Goal: Complete application form

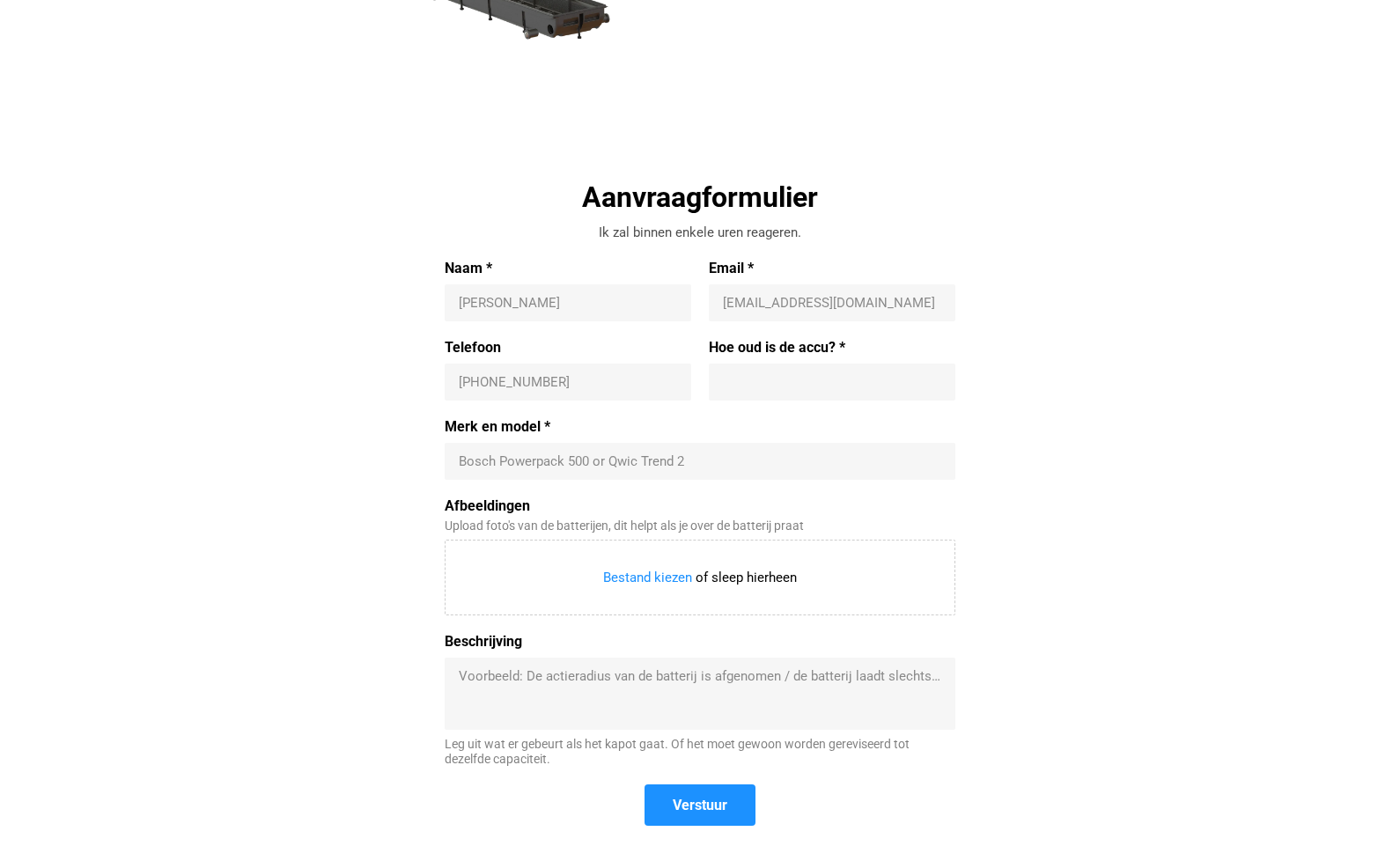
scroll to position [511, 0]
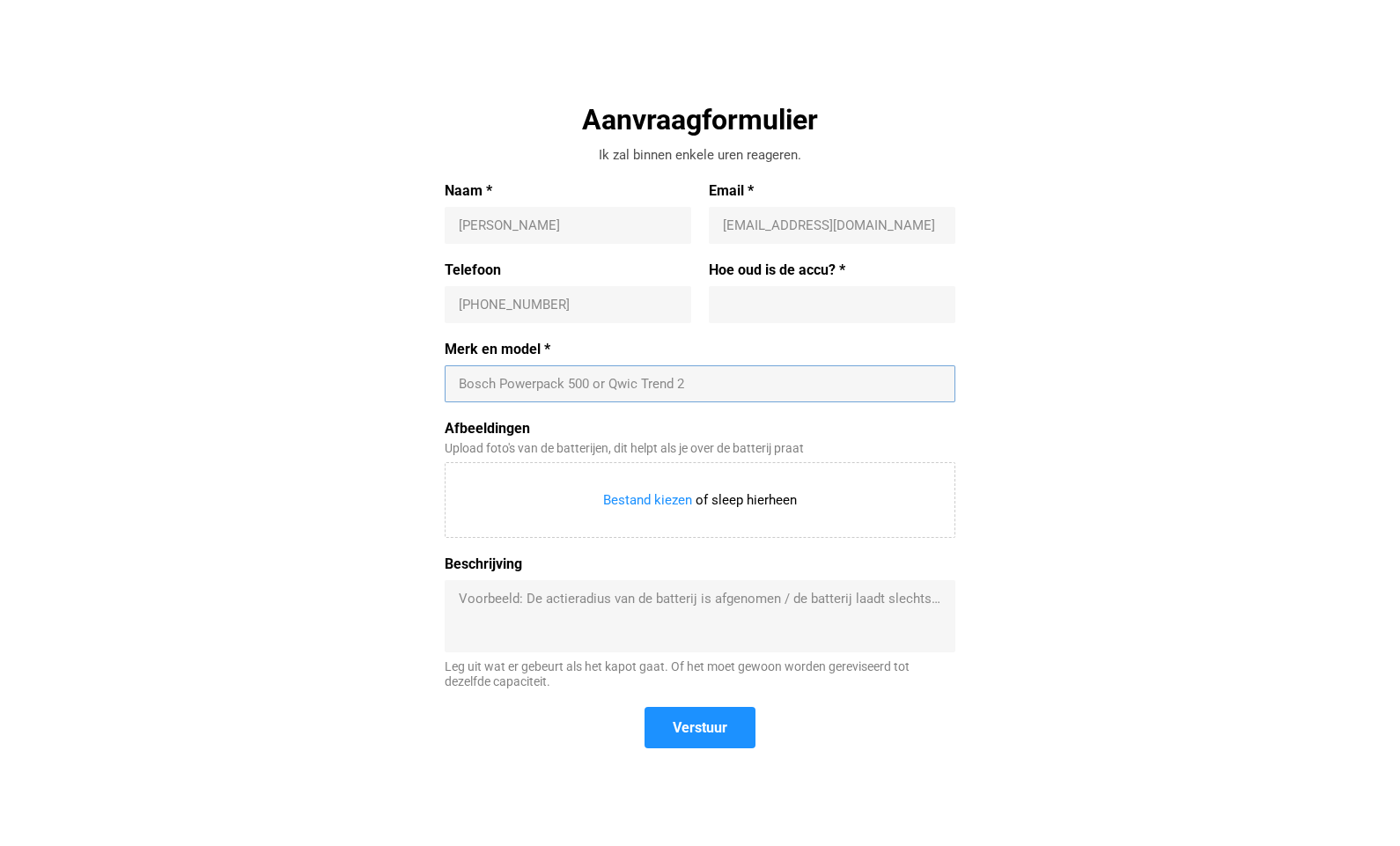
click at [628, 388] on input "Merk en model *" at bounding box center [700, 384] width 483 height 18
click at [629, 387] on input "Merk en model *" at bounding box center [700, 384] width 483 height 18
click at [421, 399] on div "Aanvraagformulier Ik zal binnen enkele uren reageren. Naam * Ernest E Email * i…" at bounding box center [700, 437] width 812 height 670
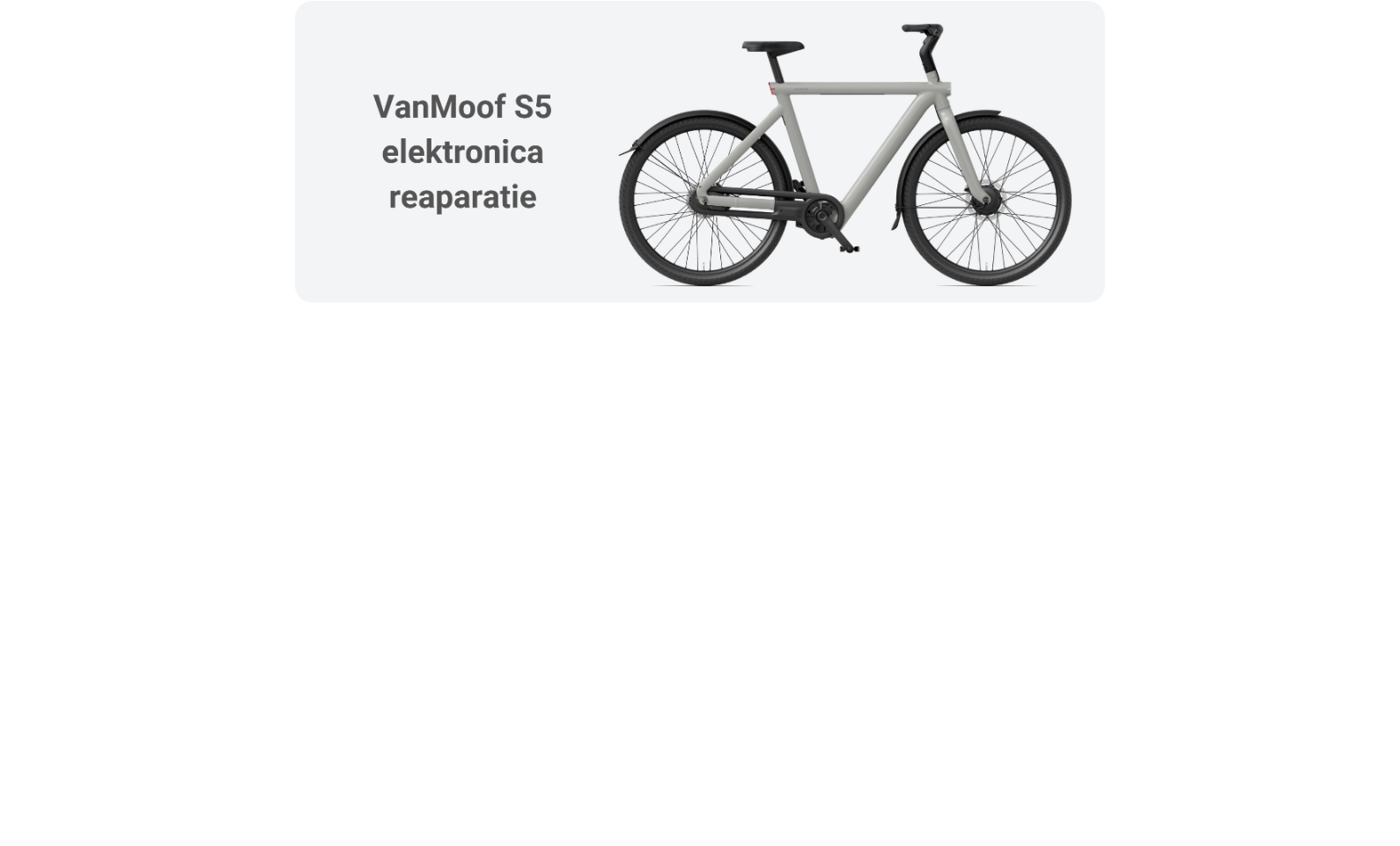
scroll to position [2809, 0]
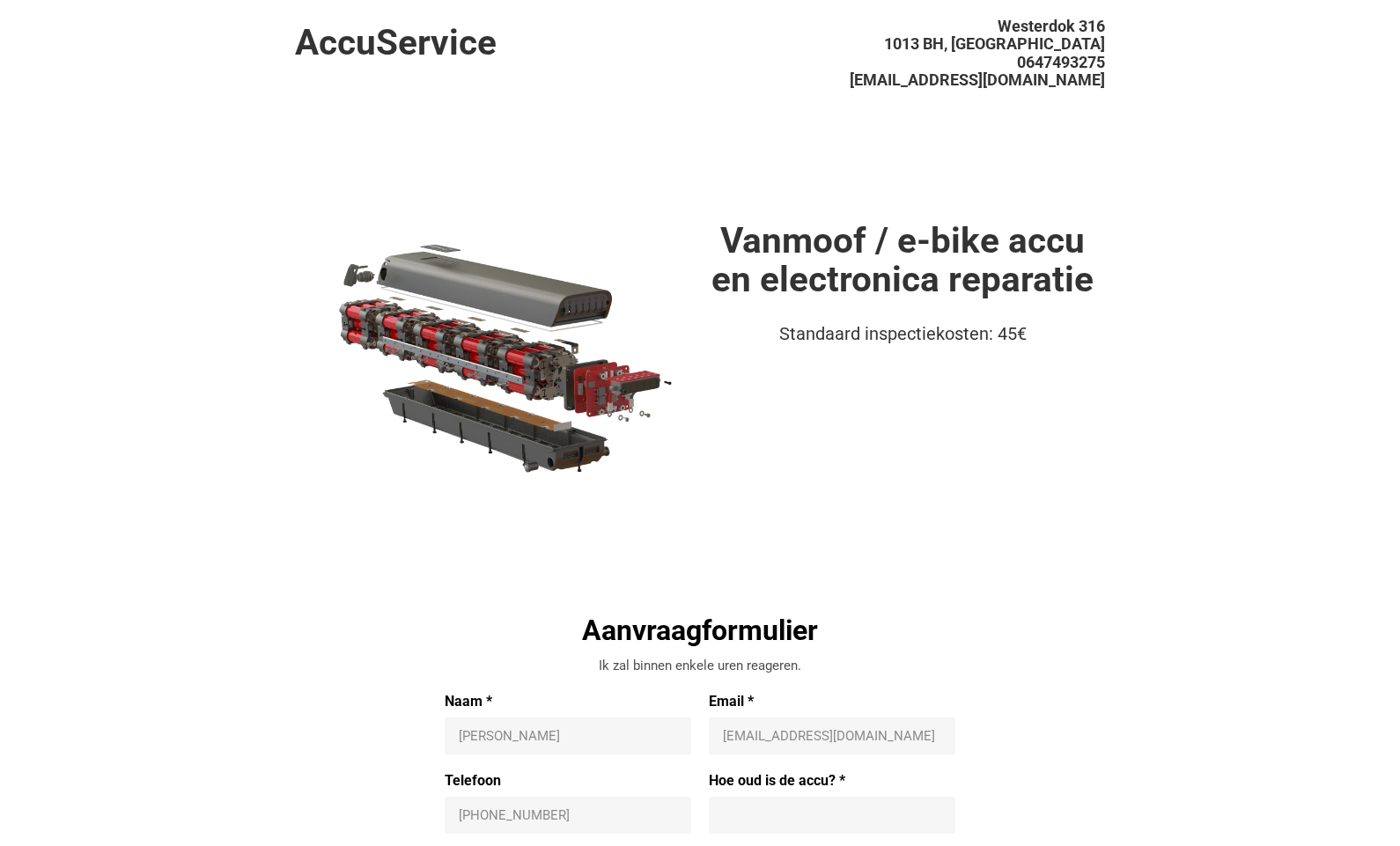
click at [528, 738] on input "Naam *" at bounding box center [568, 736] width 218 height 18
type input "[PERSON_NAME]"
type input "[EMAIL_ADDRESS][DOMAIN_NAME]"
type input "[PHONE_NUMBER]"
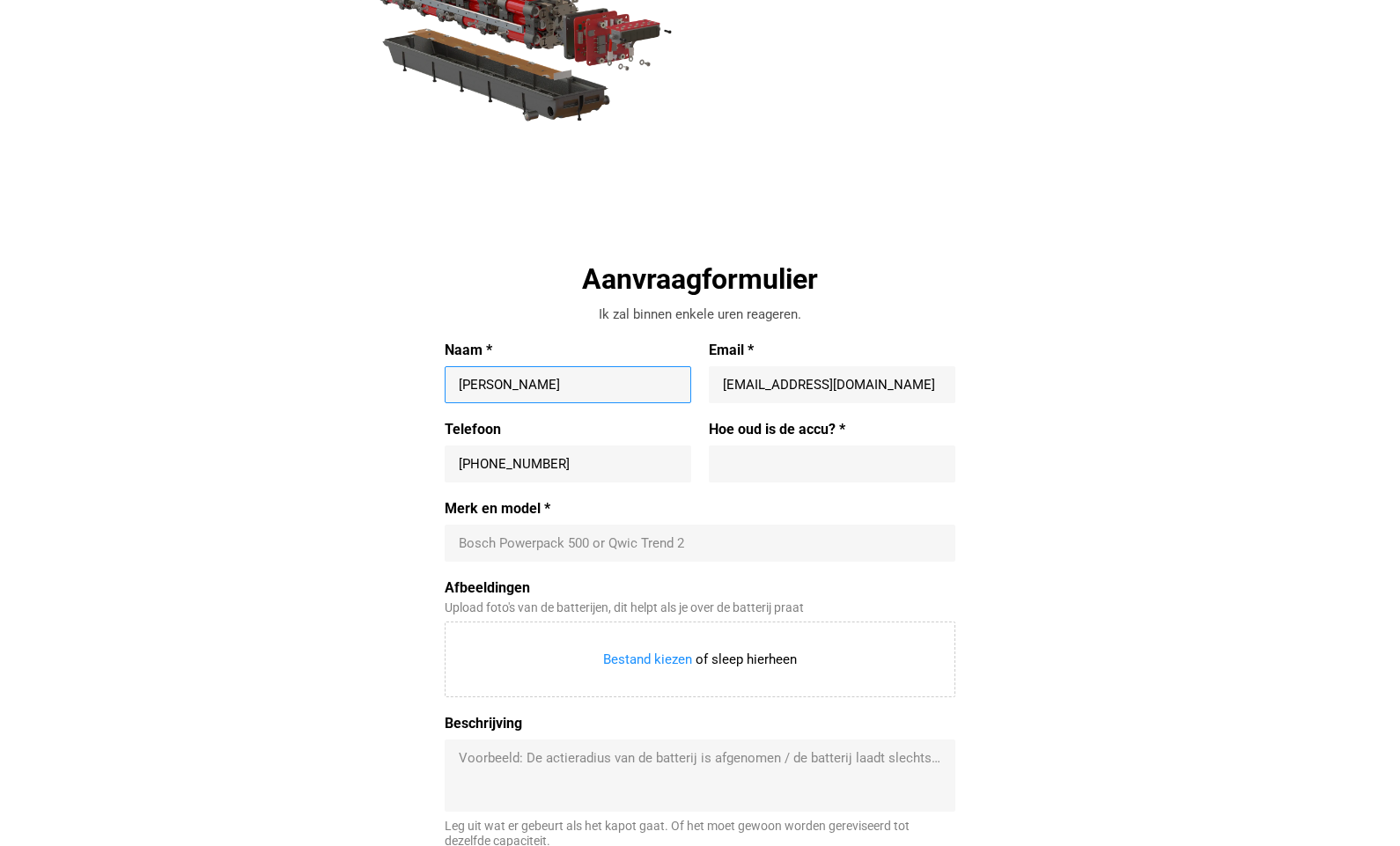
scroll to position [349, 0]
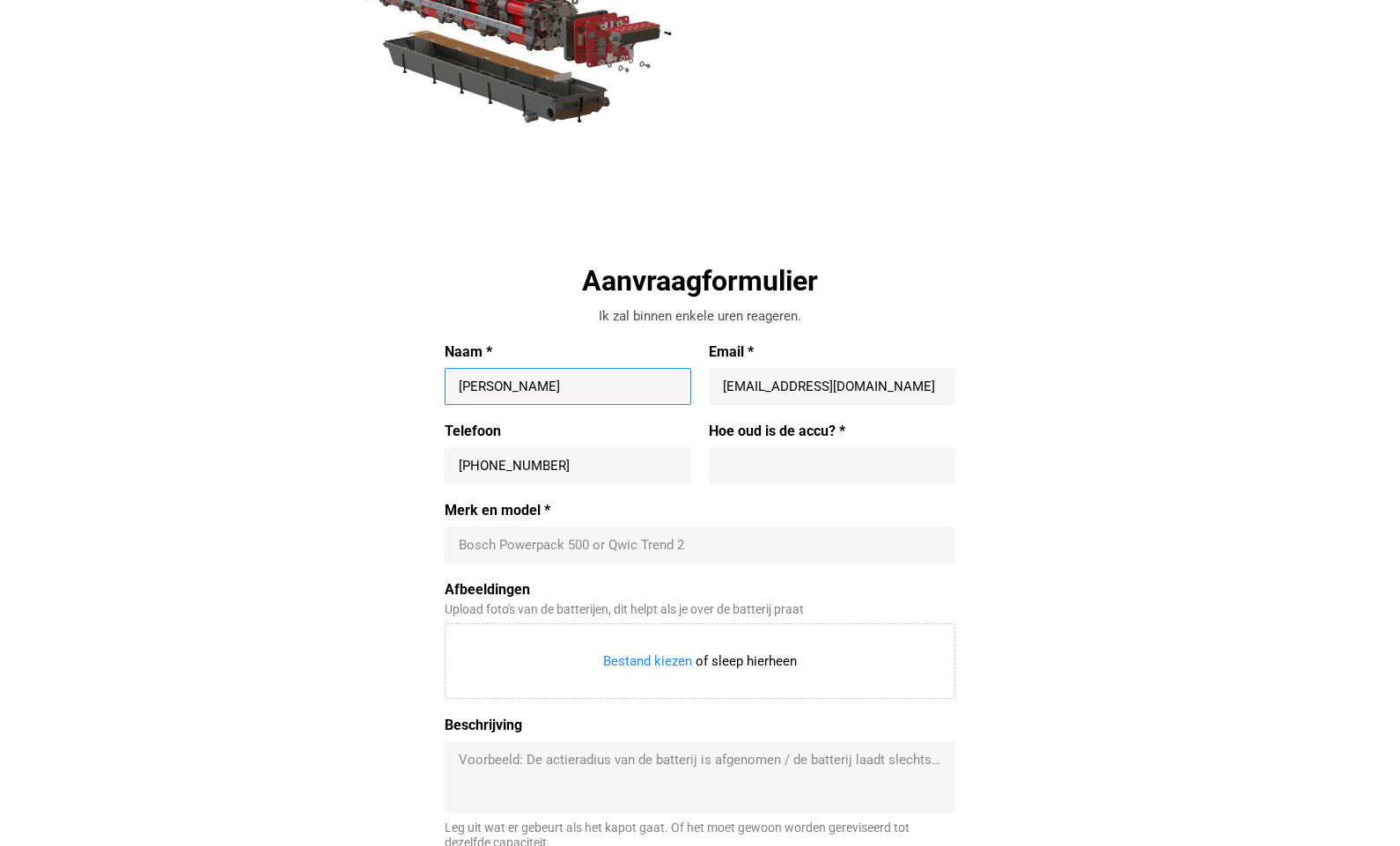
click at [496, 548] on input "Merk en model *" at bounding box center [700, 545] width 483 height 18
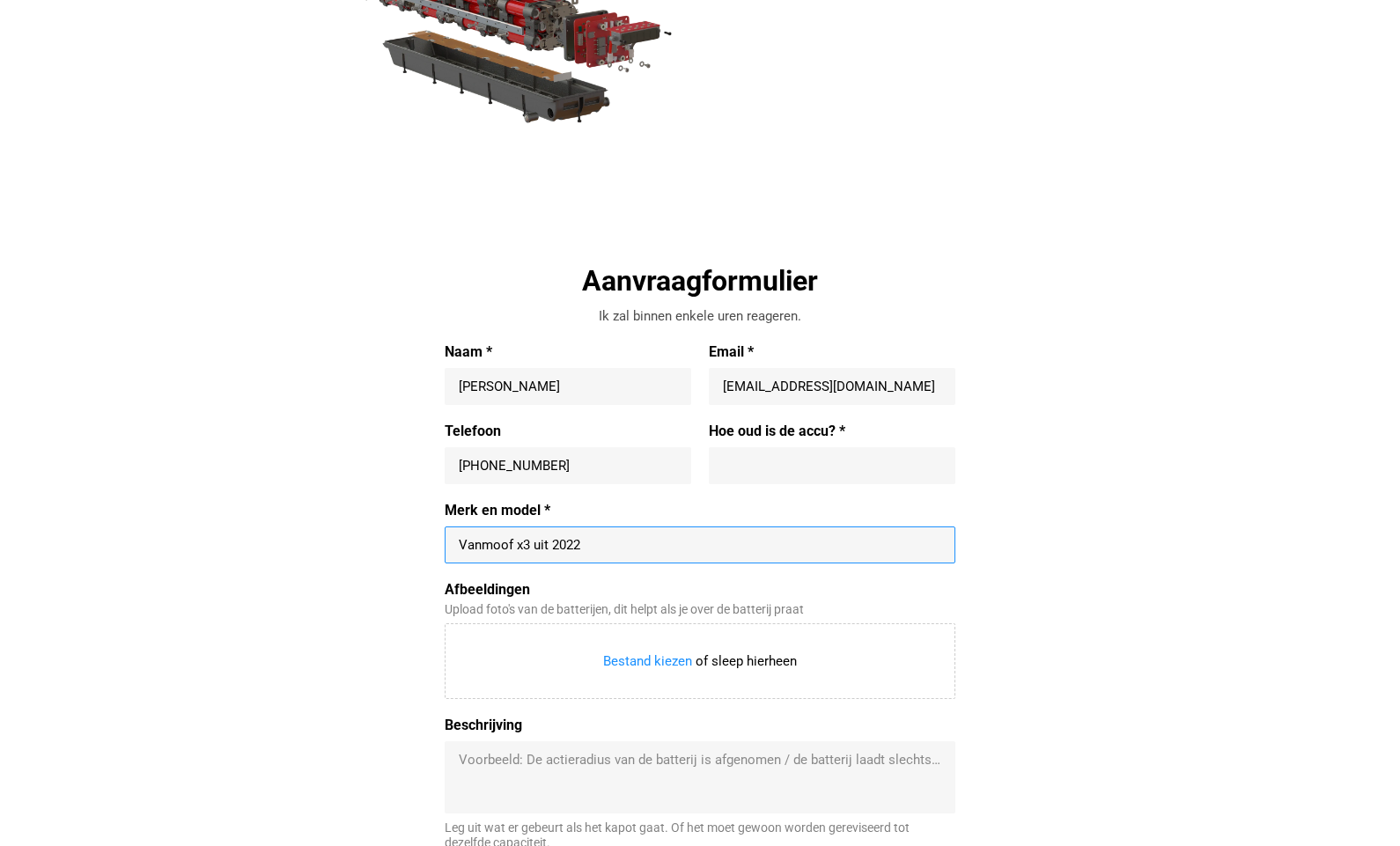
type input "Vanmoof x3 uit 2022"
click at [469, 760] on textarea "Beschrijving" at bounding box center [700, 777] width 483 height 53
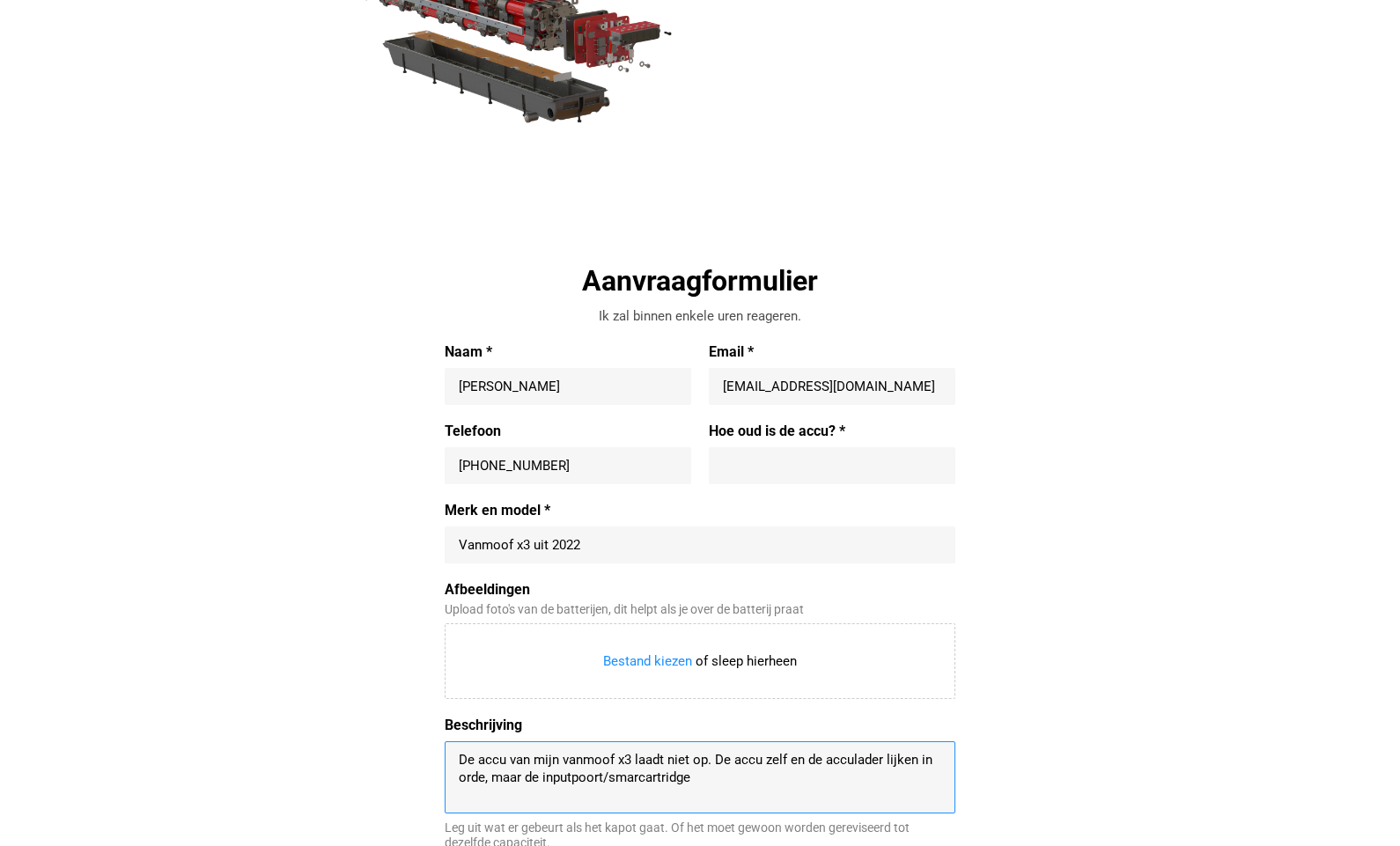
drag, startPoint x: 523, startPoint y: 777, endPoint x: 485, endPoint y: 795, distance: 42.0
click at [523, 777] on textarea "De accu van mijn vanmoof x3 laadt niet op. De accu zelf en de acculader lijken …" at bounding box center [700, 777] width 483 height 53
drag, startPoint x: 917, startPoint y: 760, endPoint x: 884, endPoint y: 762, distance: 33.1
click at [884, 762] on textarea "De accu van mijn vanmoof x3 laadt niet op. De accu zelf en de acculader lijken …" at bounding box center [700, 777] width 483 height 53
click at [488, 778] on textarea "De accu van mijn vanmoof x3 laadt niet op. De accu zelf en de acculader zijn in…" at bounding box center [700, 777] width 483 height 53
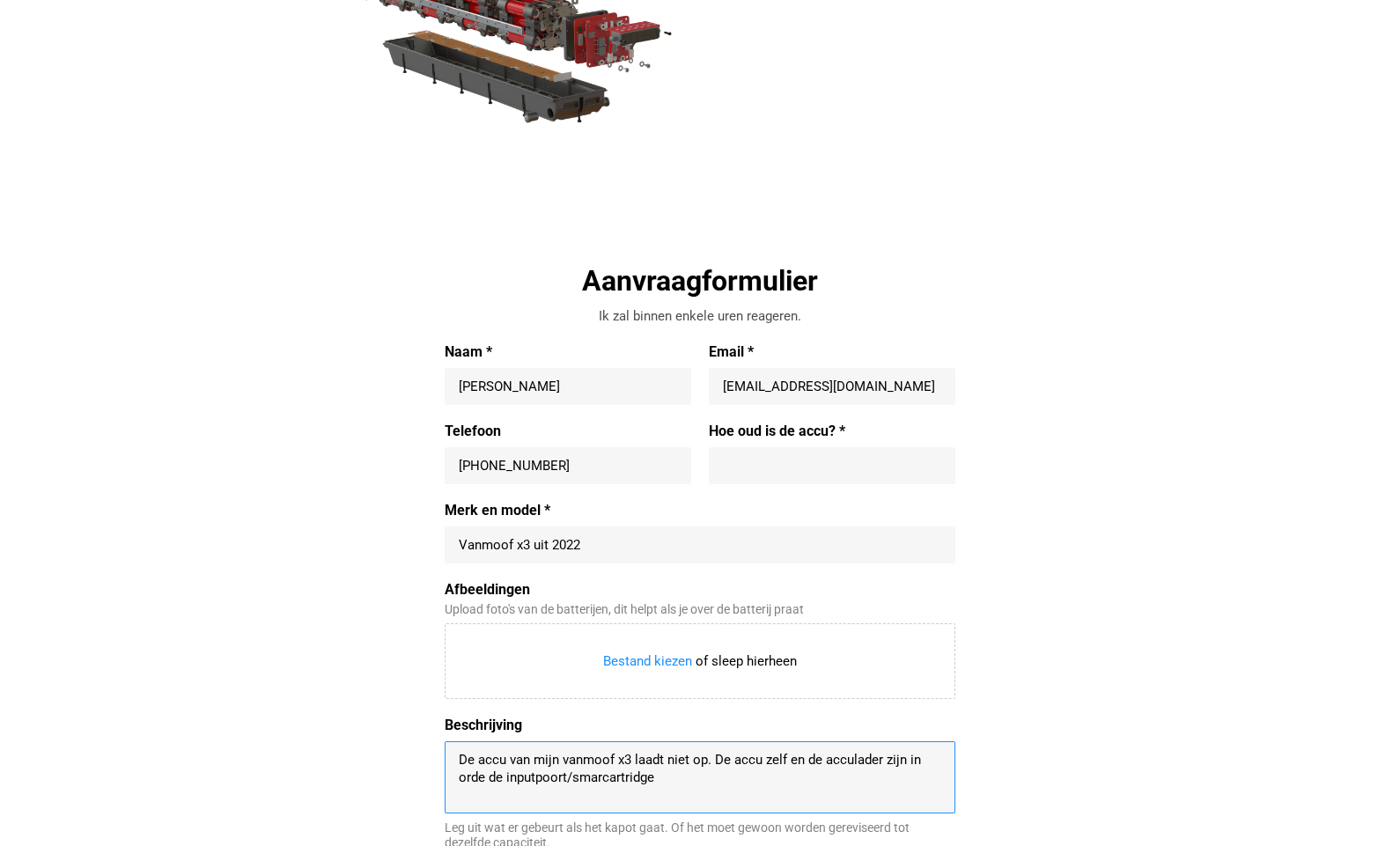
drag, startPoint x: 658, startPoint y: 774, endPoint x: 715, endPoint y: 753, distance: 60.7
click at [715, 753] on textarea "De accu van mijn vanmoof x3 laadt niet op. De accu zelf en de acculader zijn in…" at bounding box center [700, 777] width 483 height 53
click at [847, 759] on textarea "De accu van mijn vanmoof x3 laadt niet op. Ik ben eral mee naar defietsenmaker …" at bounding box center [700, 777] width 483 height 53
click at [607, 784] on textarea "De accu van mijn vanmoof x3 laadt niet op. Ik ben eral mee naar de fietsenmaker…" at bounding box center [700, 777] width 483 height 53
click at [798, 794] on textarea "De accu van mijn vanmoof x3 laadt niet op. Ik ben eral mee naar de fietsenmaker…" at bounding box center [700, 777] width 483 height 53
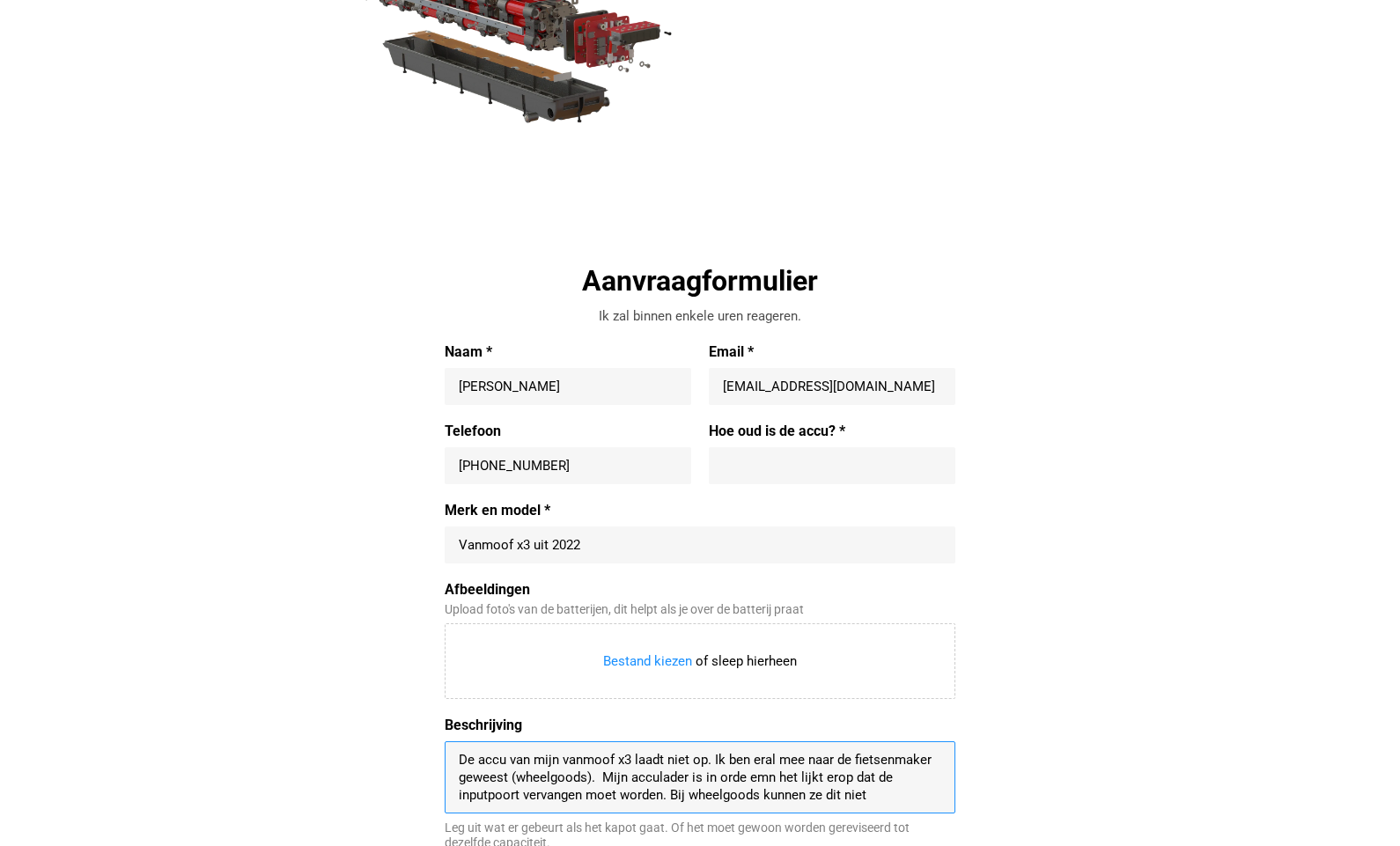
click at [874, 792] on textarea "De accu van mijn vanmoof x3 laadt niet op. Ik ben eral mee naar de fietsenmaker…" at bounding box center [700, 777] width 483 height 53
click at [763, 776] on textarea "De accu van mijn vanmoof x3 laadt niet op. Ik ben eral mee naar de fietsenmaker…" at bounding box center [700, 777] width 483 height 53
click at [522, 796] on textarea "De accu van mijn vanmoof x3 laadt niet op. Ik ben eral mee naar de fietsenmaker…" at bounding box center [700, 777] width 483 height 53
click at [525, 795] on textarea "De accu van mijn vanmoof x3 laadt niet op. Ik ben eral mee naar de fietsenmaker…" at bounding box center [700, 786] width 483 height 71
click at [620, 795] on textarea "De accu van mijn vanmoof x3 laadt niet op. Ik ben eral mee naar de fietsenmaker…" at bounding box center [700, 786] width 483 height 71
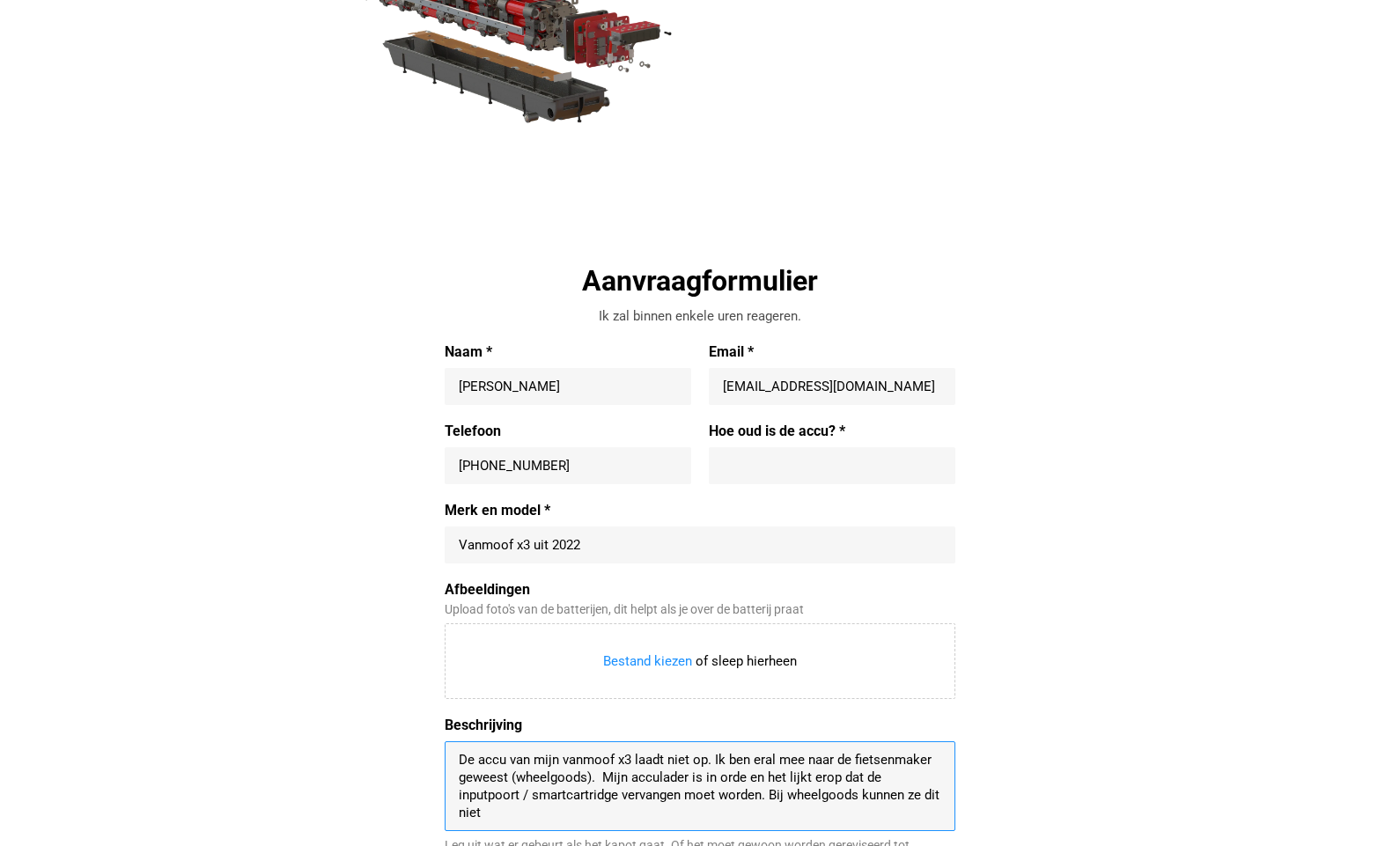
click at [484, 815] on textarea "De accu van mijn vanmoof x3 laadt niet op. Ik ben eral mee naar de fietsenmaker…" at bounding box center [700, 786] width 483 height 71
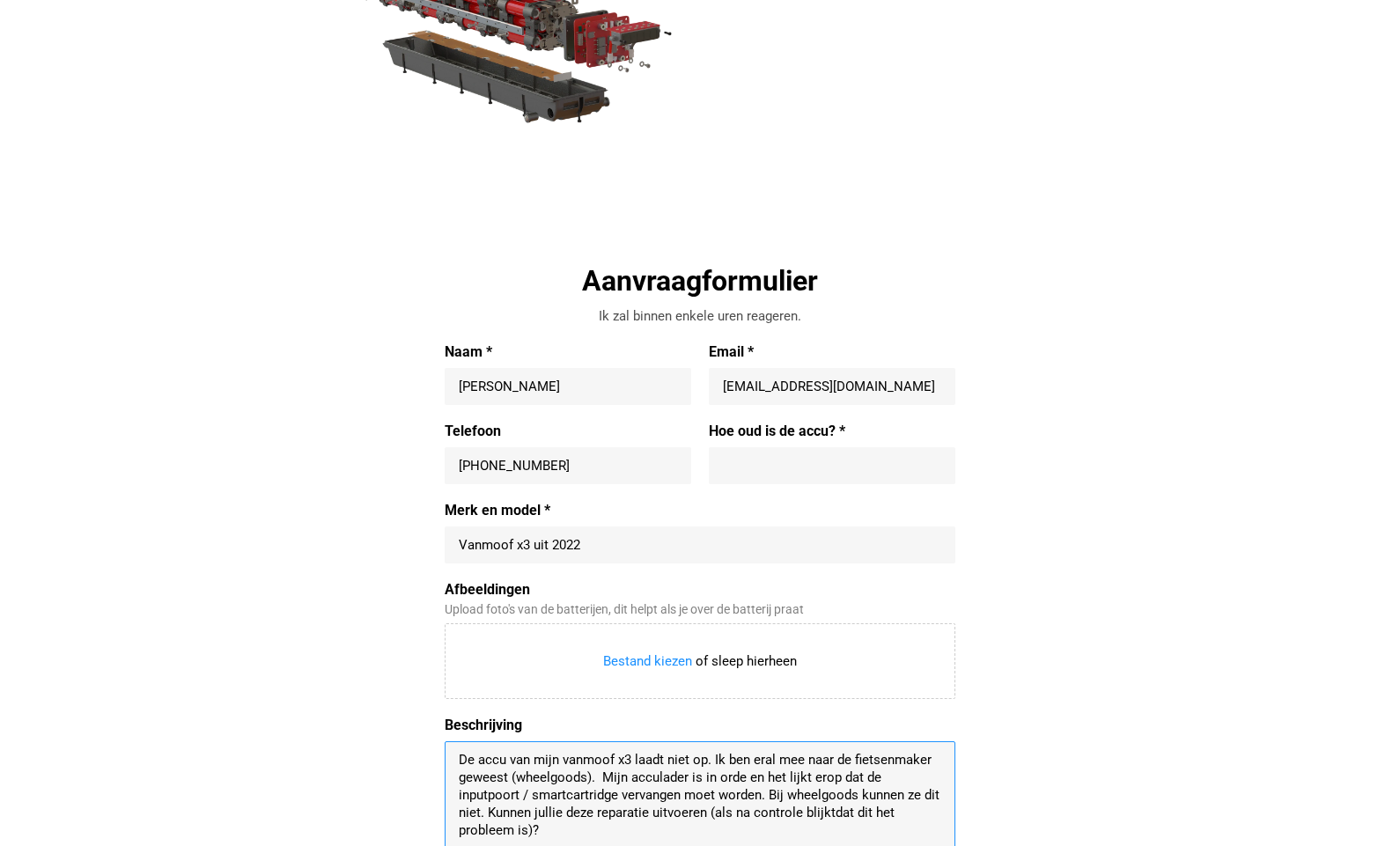
click at [831, 812] on textarea "De accu van mijn vanmoof x3 laadt niet op. Ik ben eral mee naar de fietsenmaker…" at bounding box center [700, 795] width 483 height 88
click at [556, 832] on textarea "De accu van mijn vanmoof x3 laadt niet op. Ik ben eral mee naar de fietsenmaker…" at bounding box center [700, 795] width 483 height 88
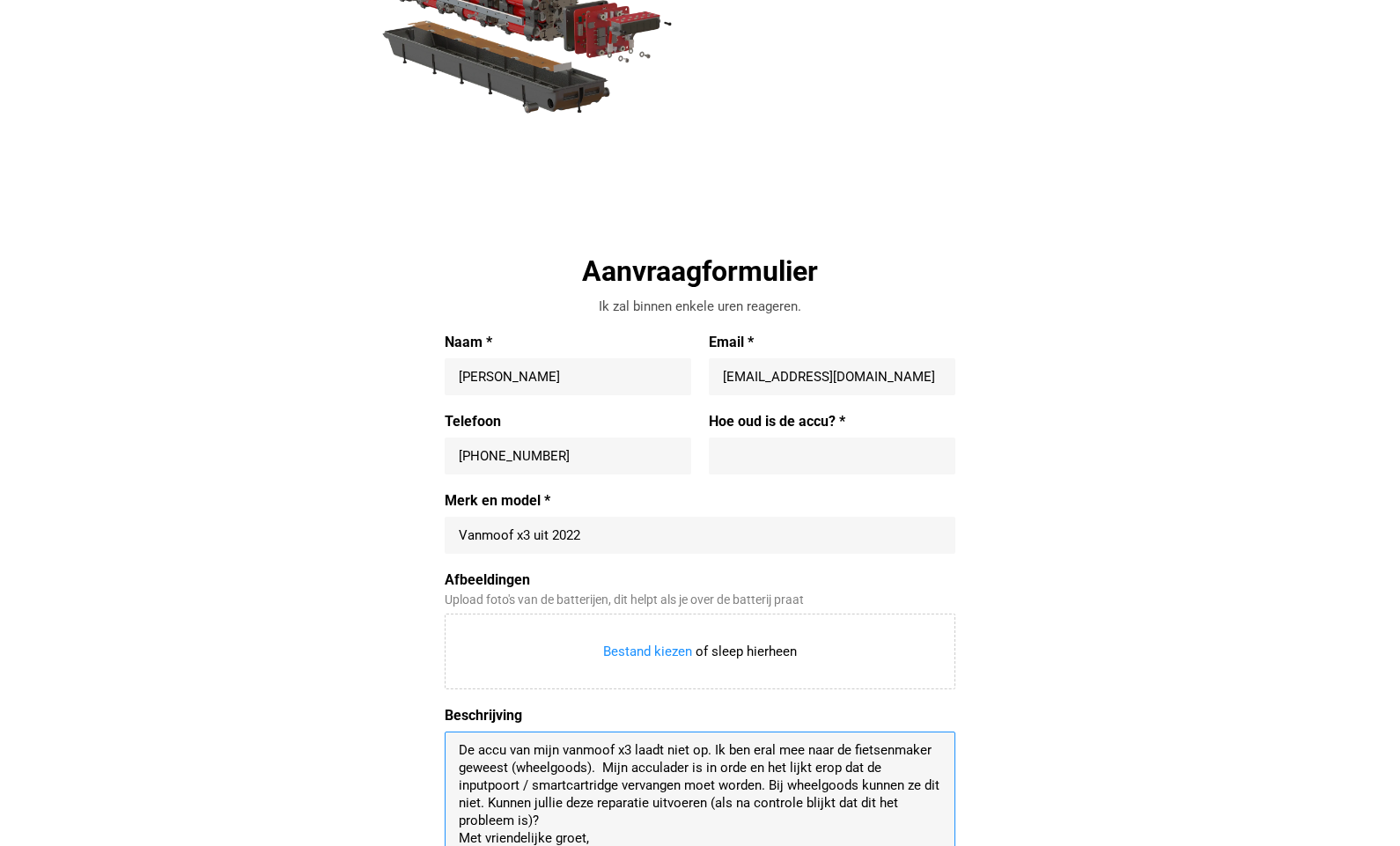
scroll to position [360, 0]
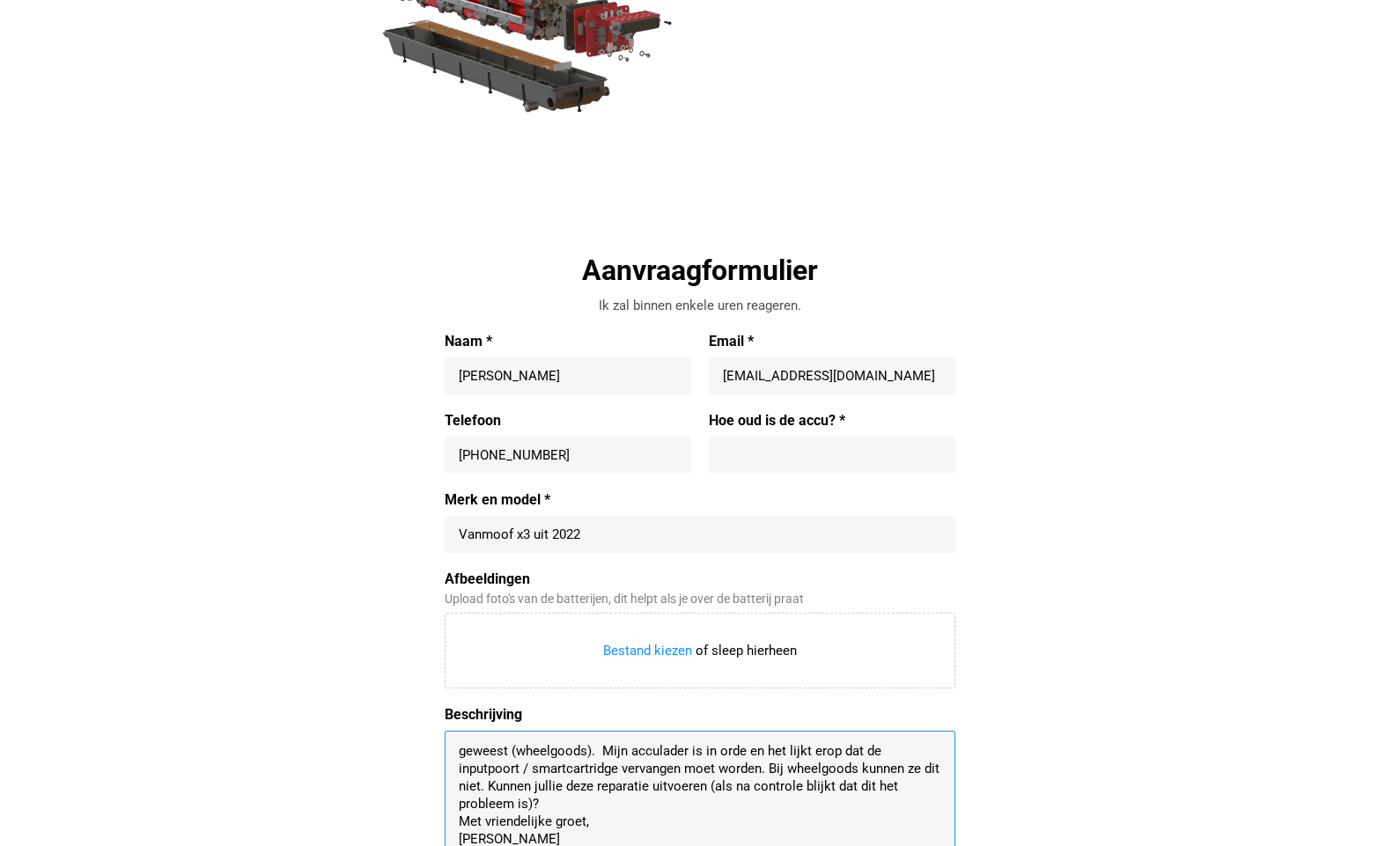
click at [513, 837] on textarea "De accu van mijn vanmoof x3 laadt niet op. Ik ben eral mee naar de fietsenmaker…" at bounding box center [700, 793] width 483 height 105
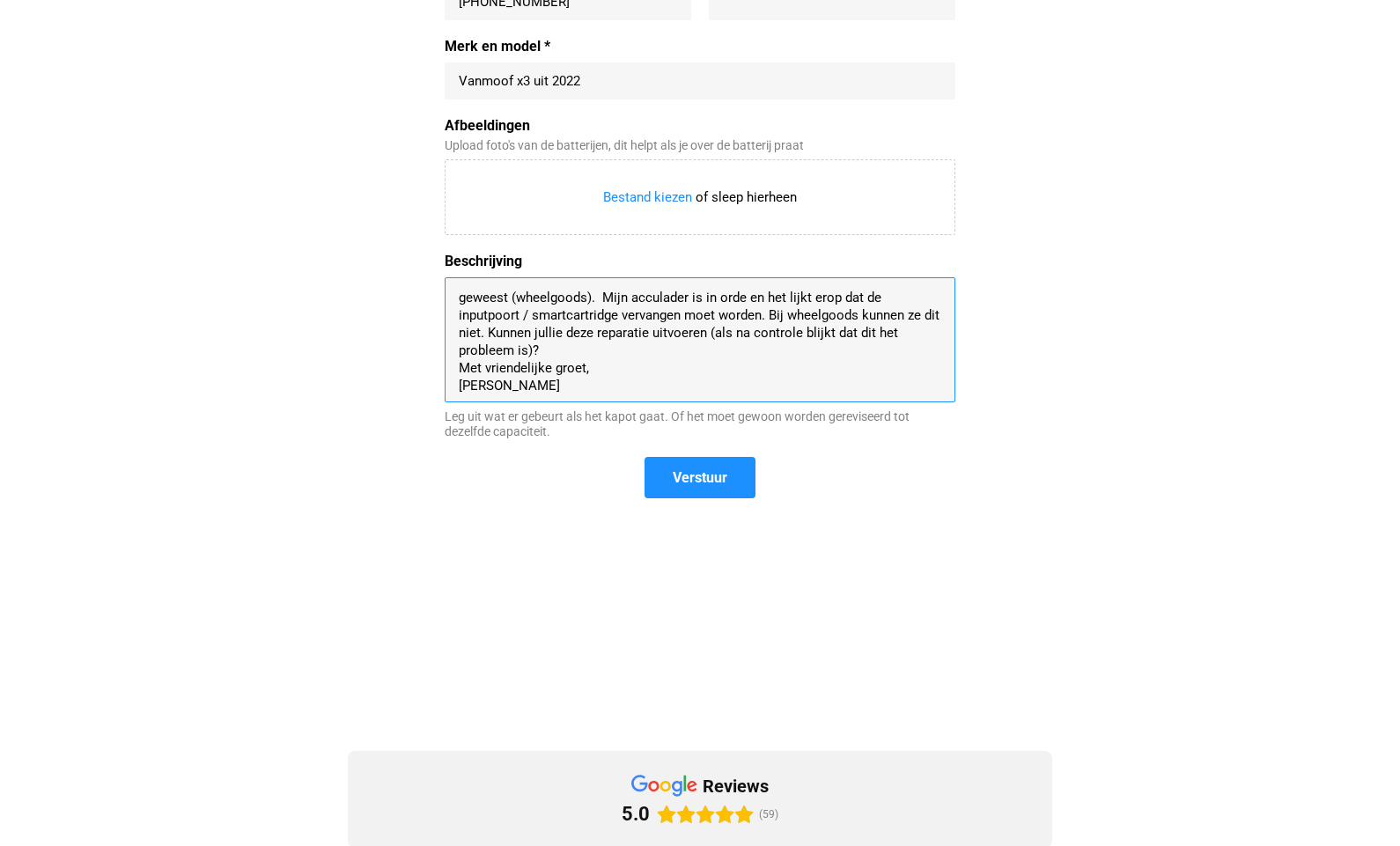
scroll to position [0, 0]
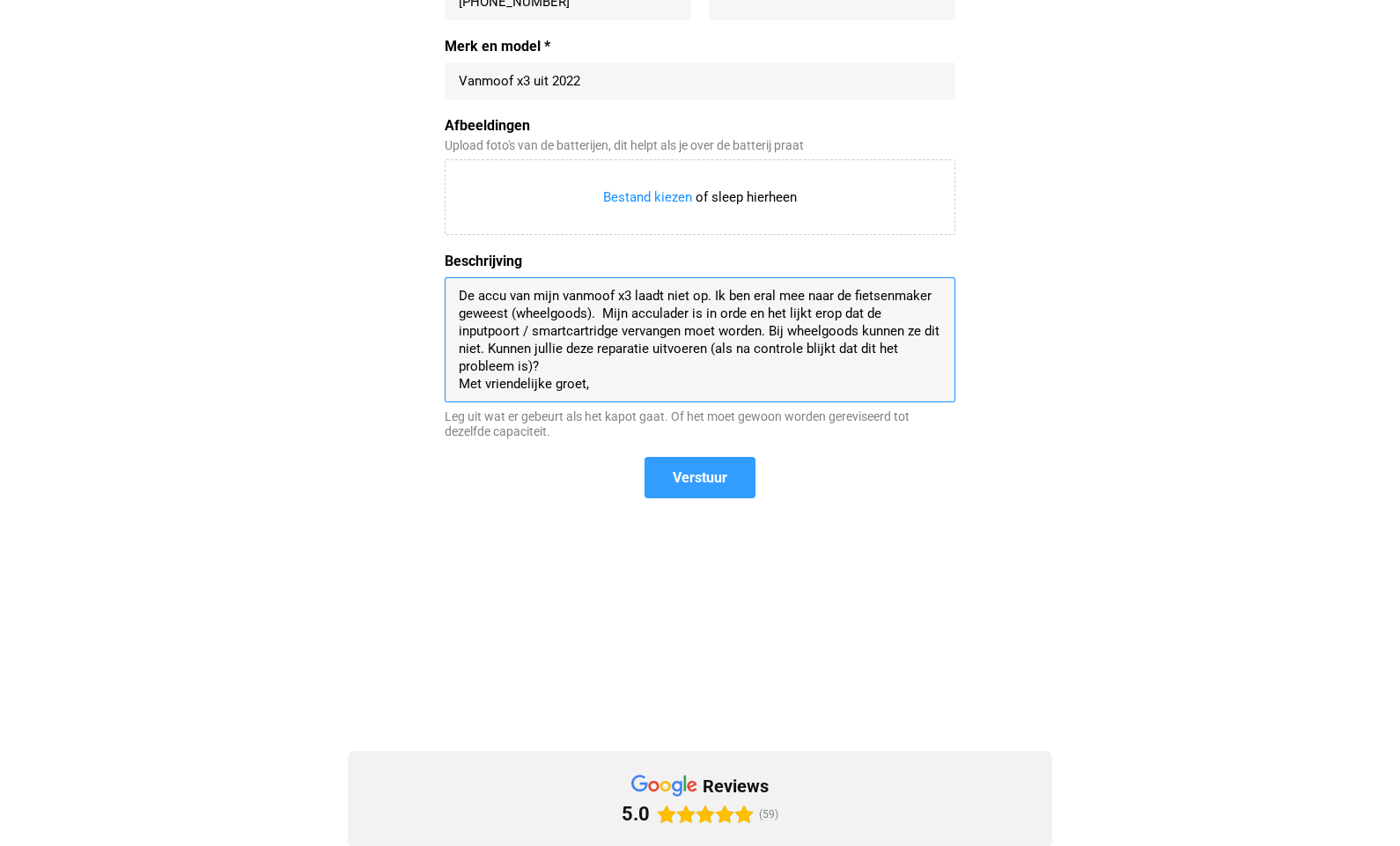
type textarea "De accu van mijn vanmoof x3 laadt niet op. Ik ben eral mee naar de fietsenmaker…"
click at [694, 479] on span "Verstuur" at bounding box center [700, 478] width 55 height 19
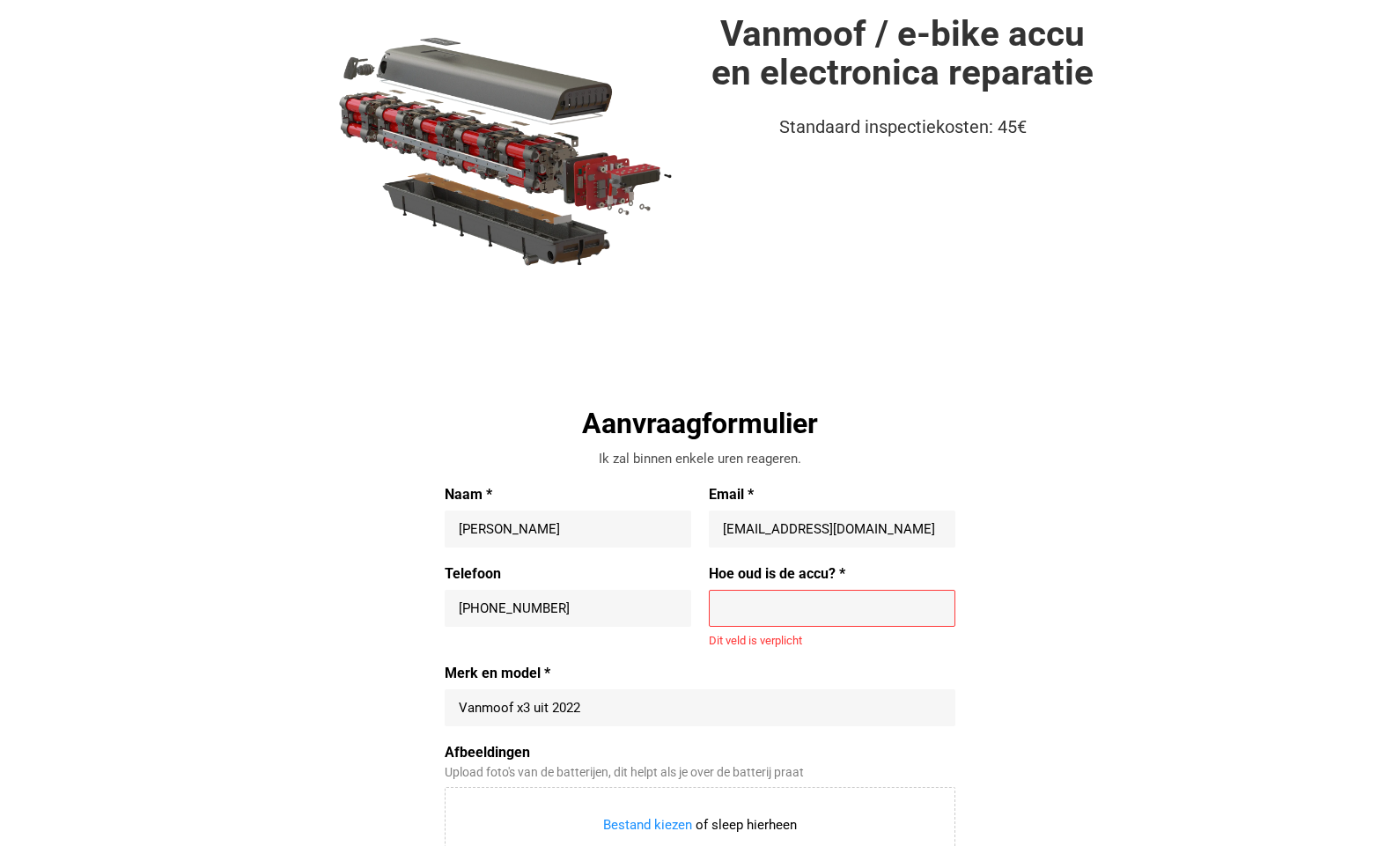
scroll to position [198, 0]
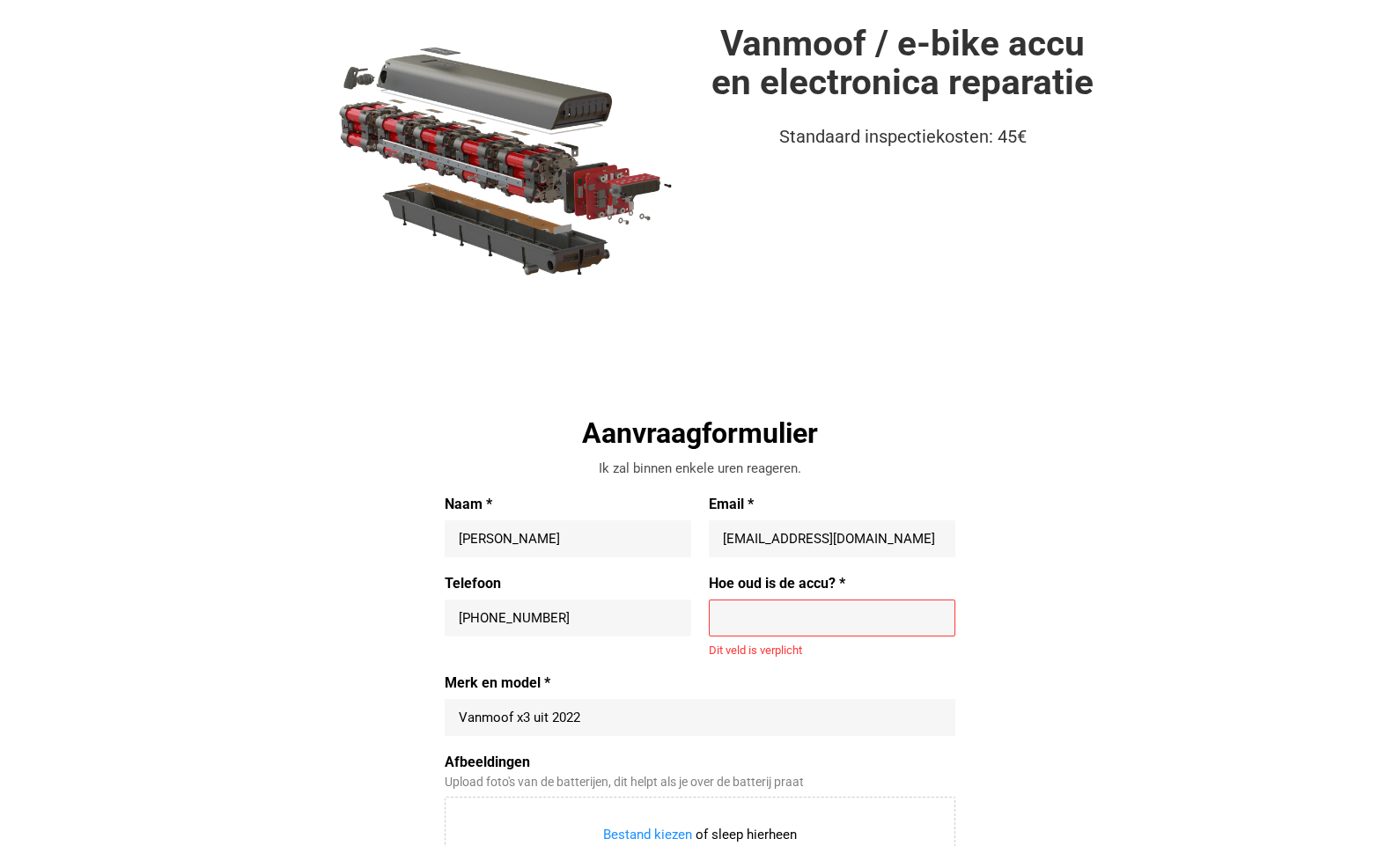
click at [749, 621] on input "Hoe oud is de accu? *" at bounding box center [832, 617] width 218 height 18
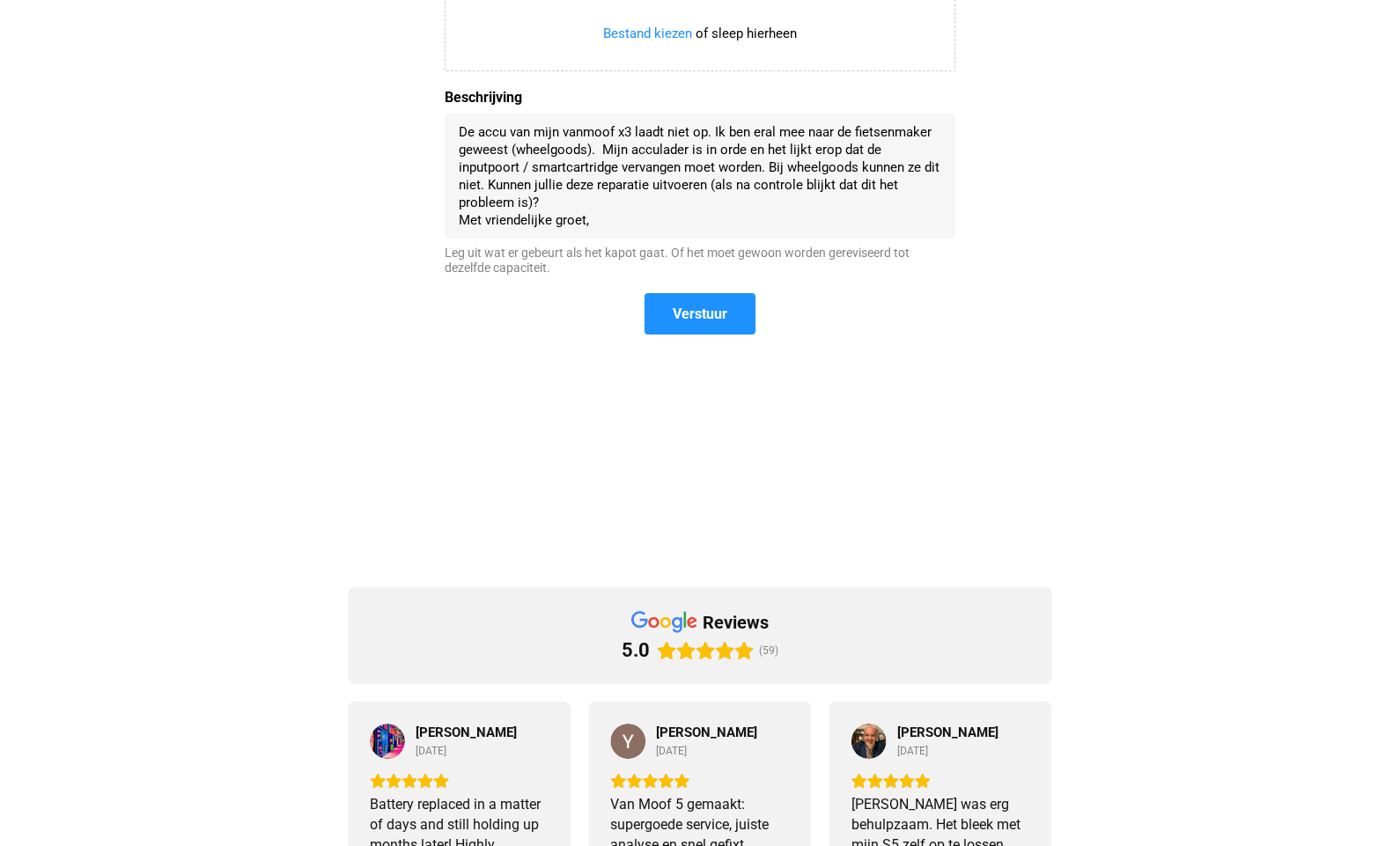
scroll to position [982, 0]
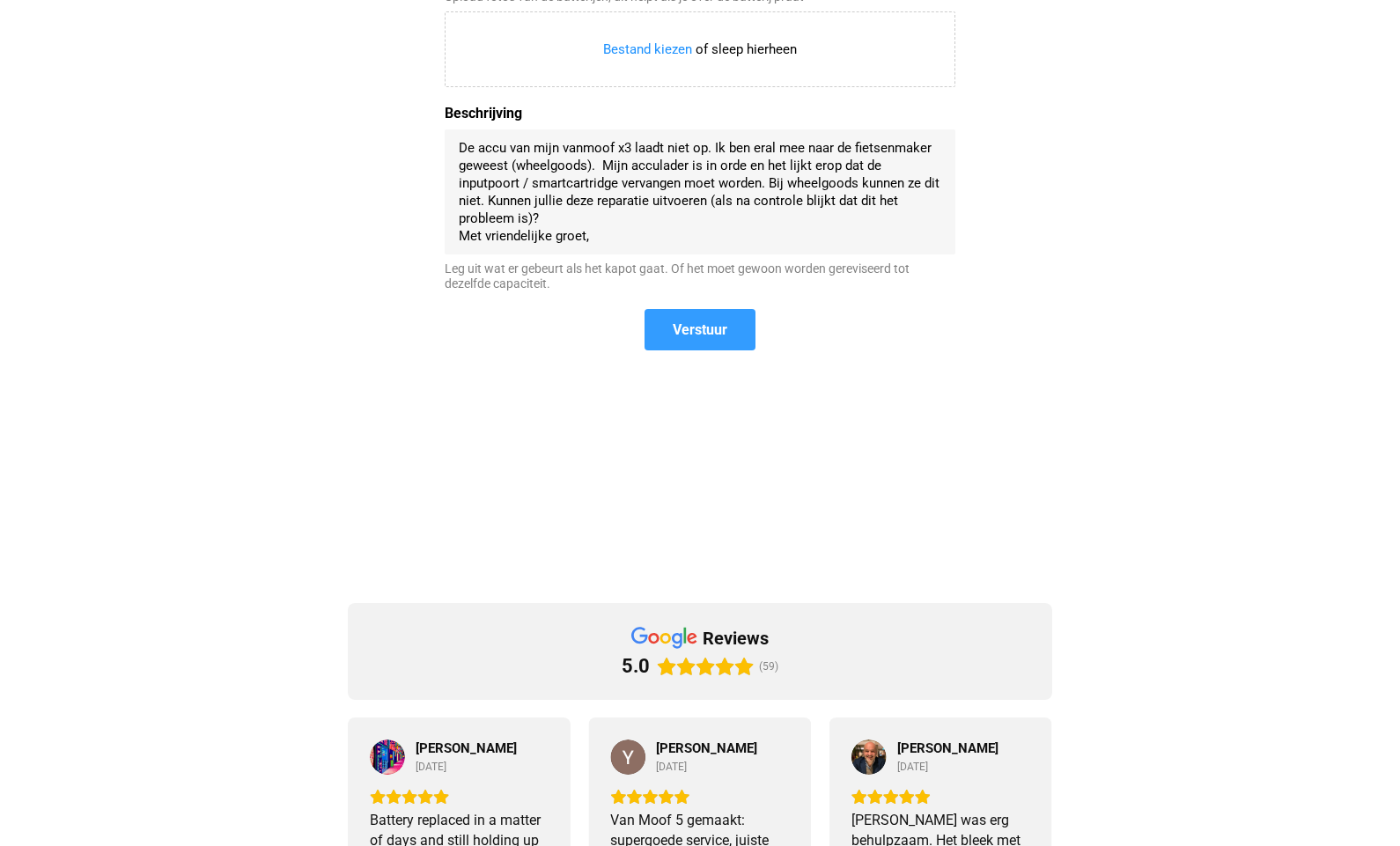
click at [725, 315] on span "Verstuur" at bounding box center [700, 329] width 107 height 38
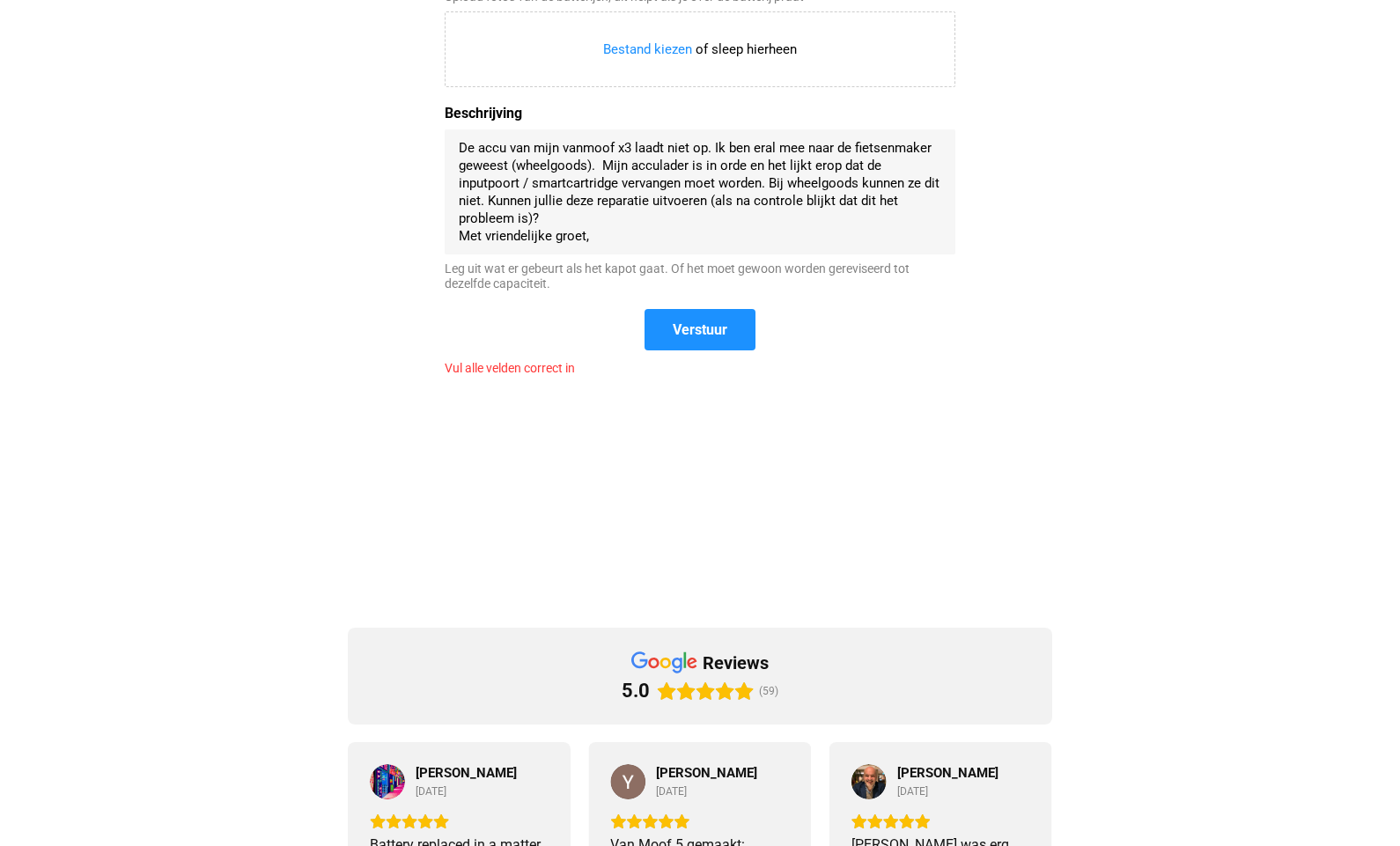
click at [410, 378] on div "Aanvraagformulier Ik zal binnen enkele uren reageren. Naam * [PERSON_NAME] Emai…" at bounding box center [700, 13] width 812 height 769
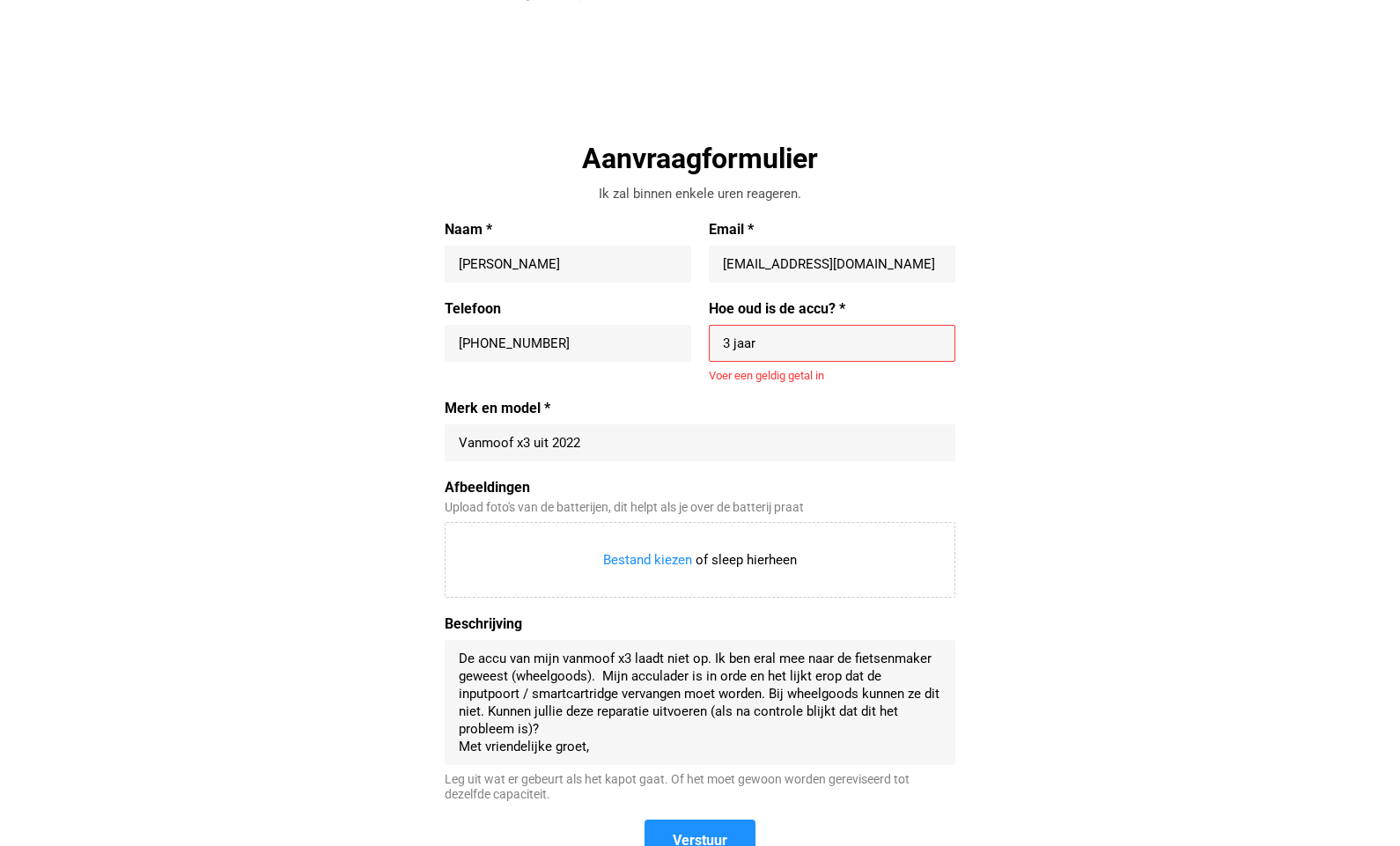
scroll to position [457, 0]
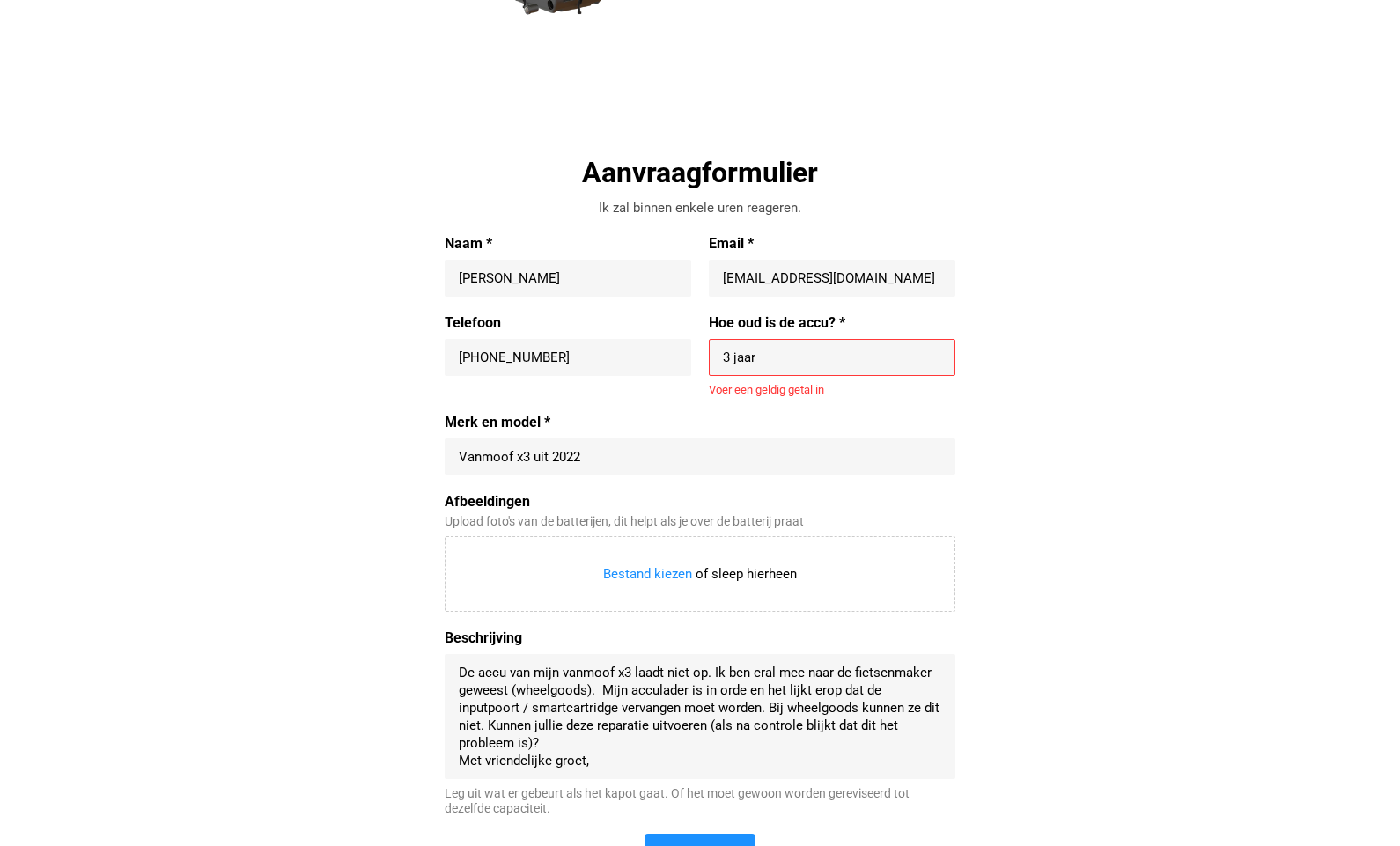
click at [771, 360] on input "3 jaar" at bounding box center [832, 357] width 218 height 18
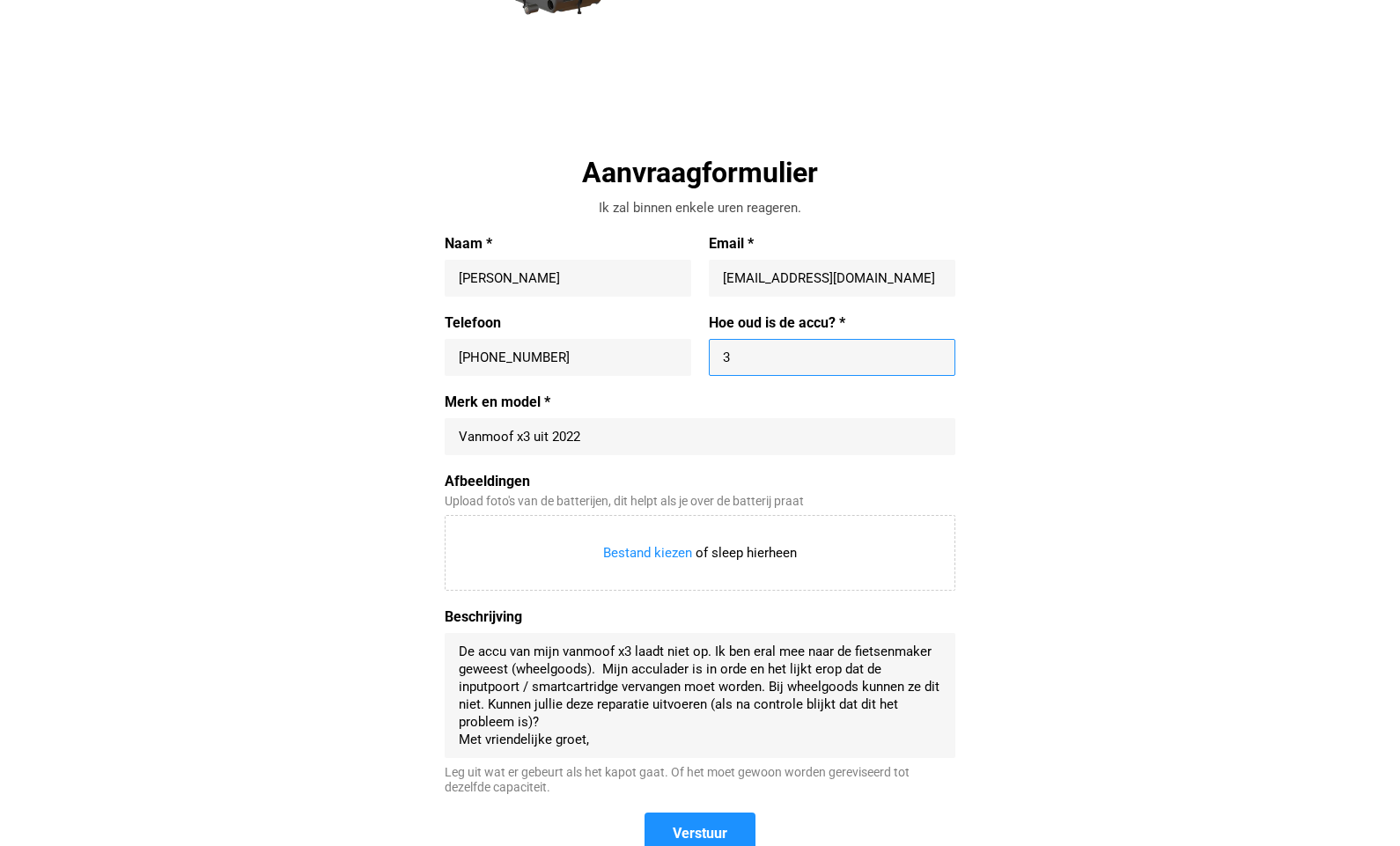
type input "3"
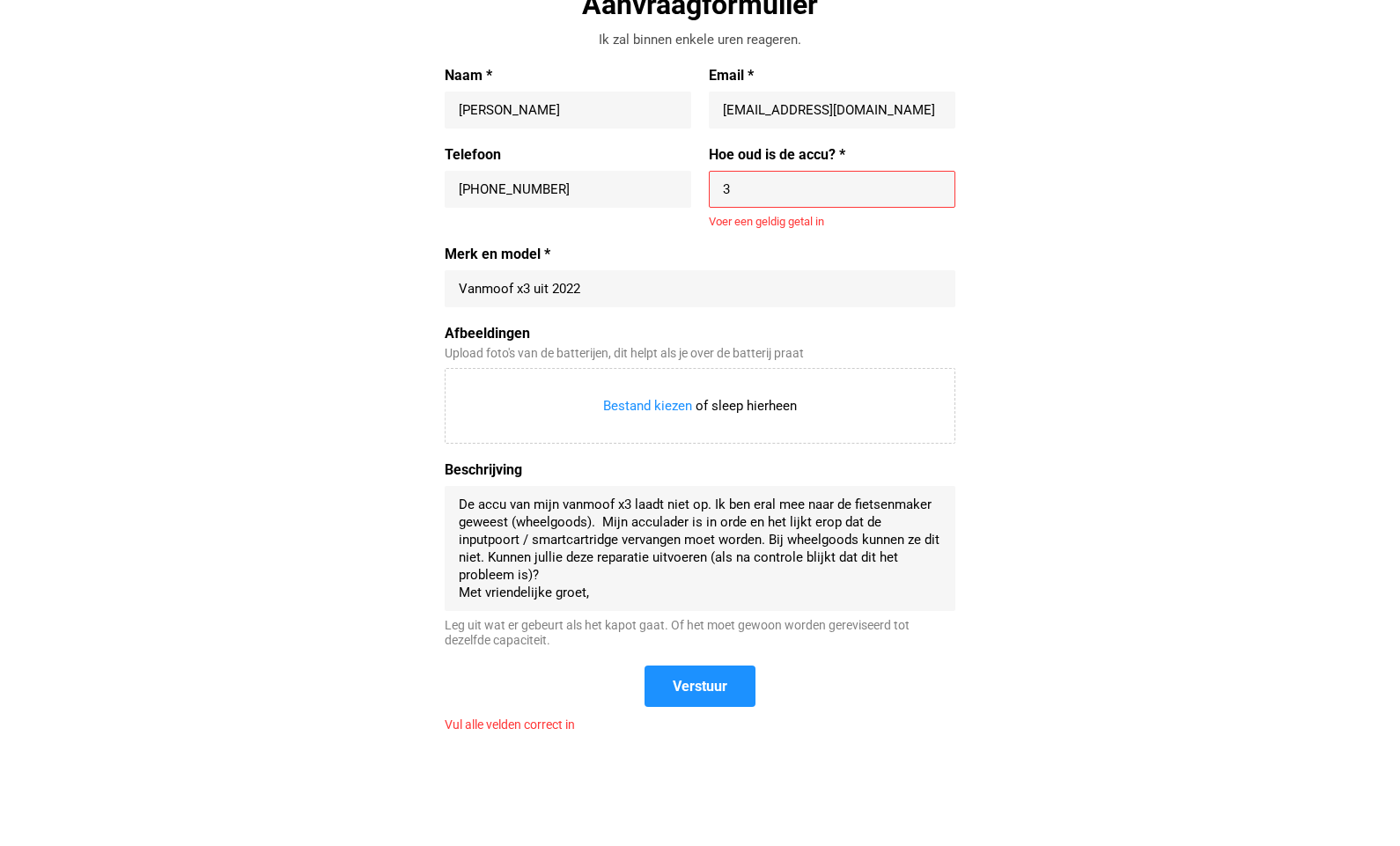
scroll to position [648, 0]
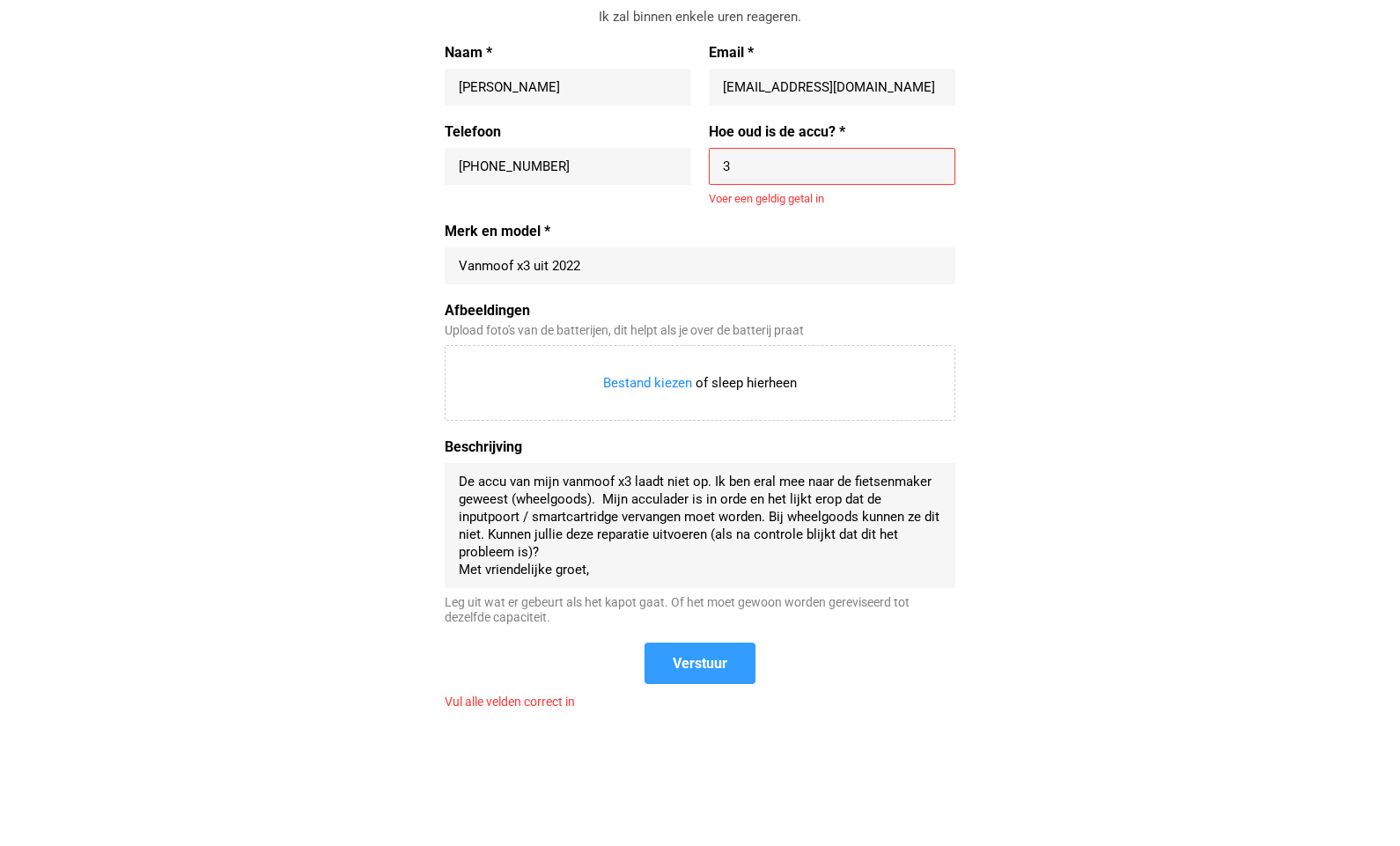
click at [700, 667] on span "Verstuur" at bounding box center [700, 663] width 55 height 19
click at [735, 164] on input "3" at bounding box center [832, 166] width 218 height 18
click at [845, 129] on label "Hoe oud is de accu? *" at bounding box center [832, 132] width 247 height 18
click at [845, 157] on input "3" at bounding box center [832, 166] width 218 height 18
click at [735, 161] on input "3" at bounding box center [832, 166] width 218 height 18
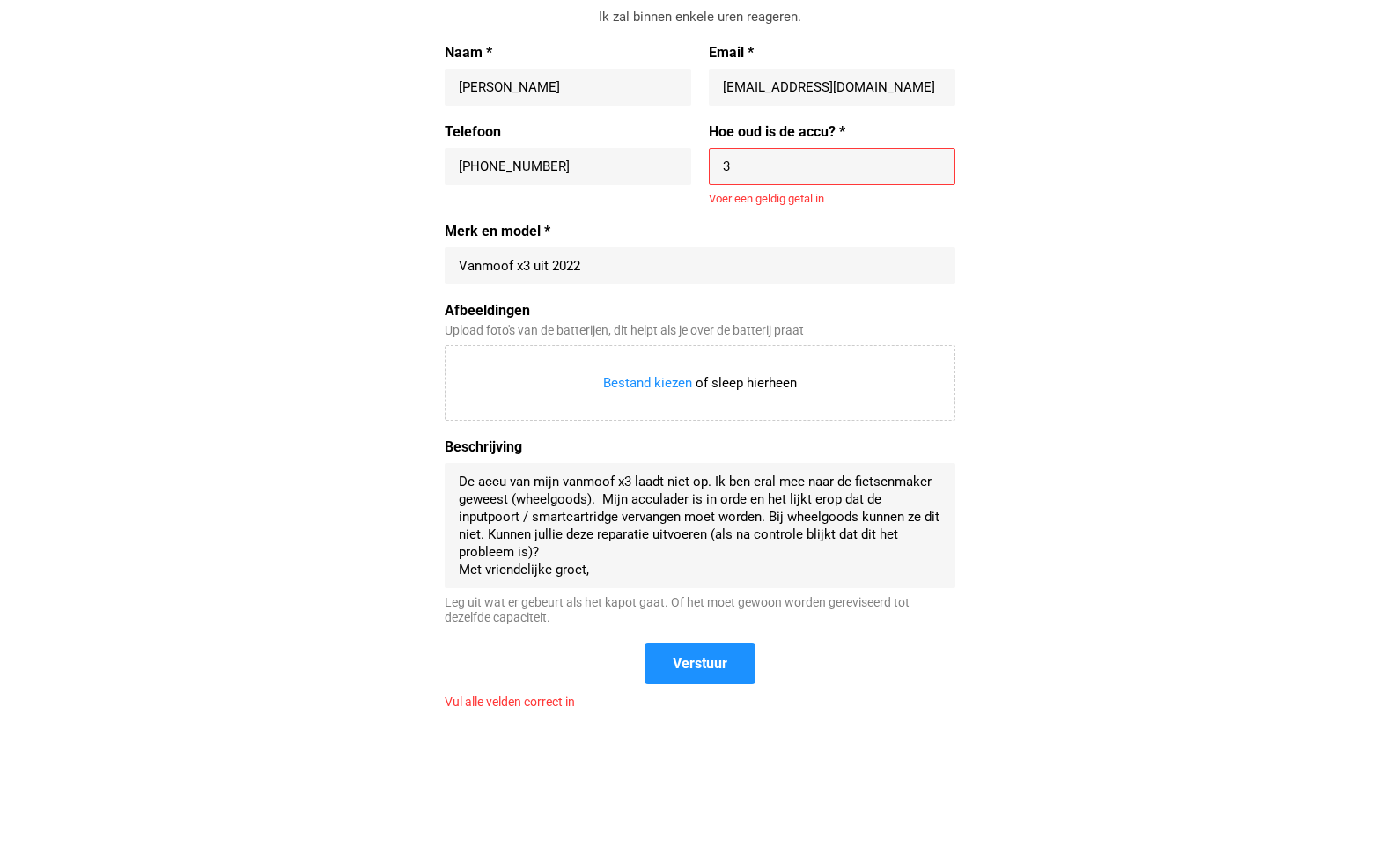
drag, startPoint x: 751, startPoint y: 163, endPoint x: 621, endPoint y: 168, distance: 130.1
click at [636, 168] on div "Telefoon [PHONE_NUMBER] [PHONE_NUMBER] Hoe oud is de accu? * 3 3 Voer een geldi…" at bounding box center [700, 173] width 511 height 101
click at [745, 162] on input "3" at bounding box center [832, 166] width 218 height 18
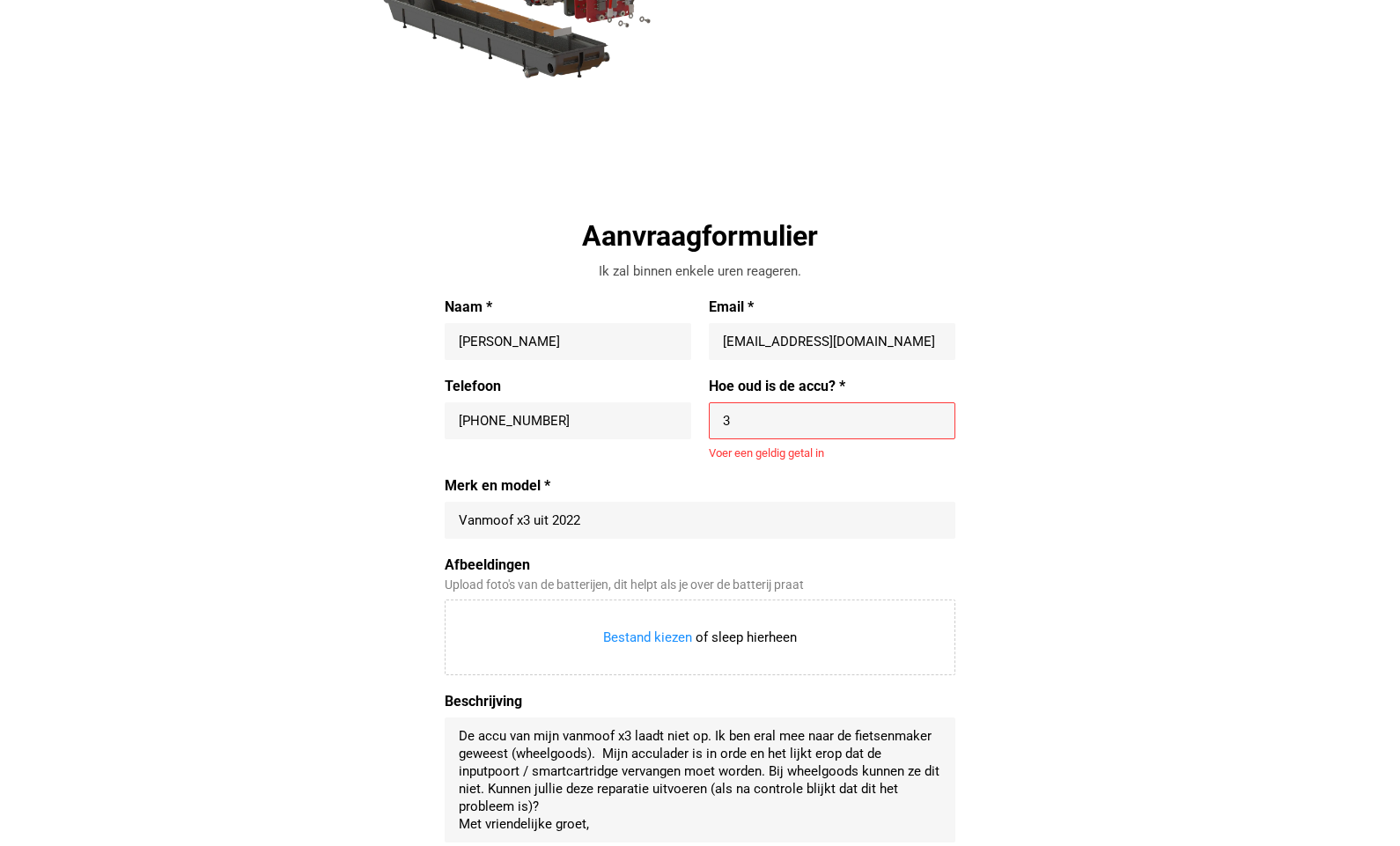
scroll to position [391, 0]
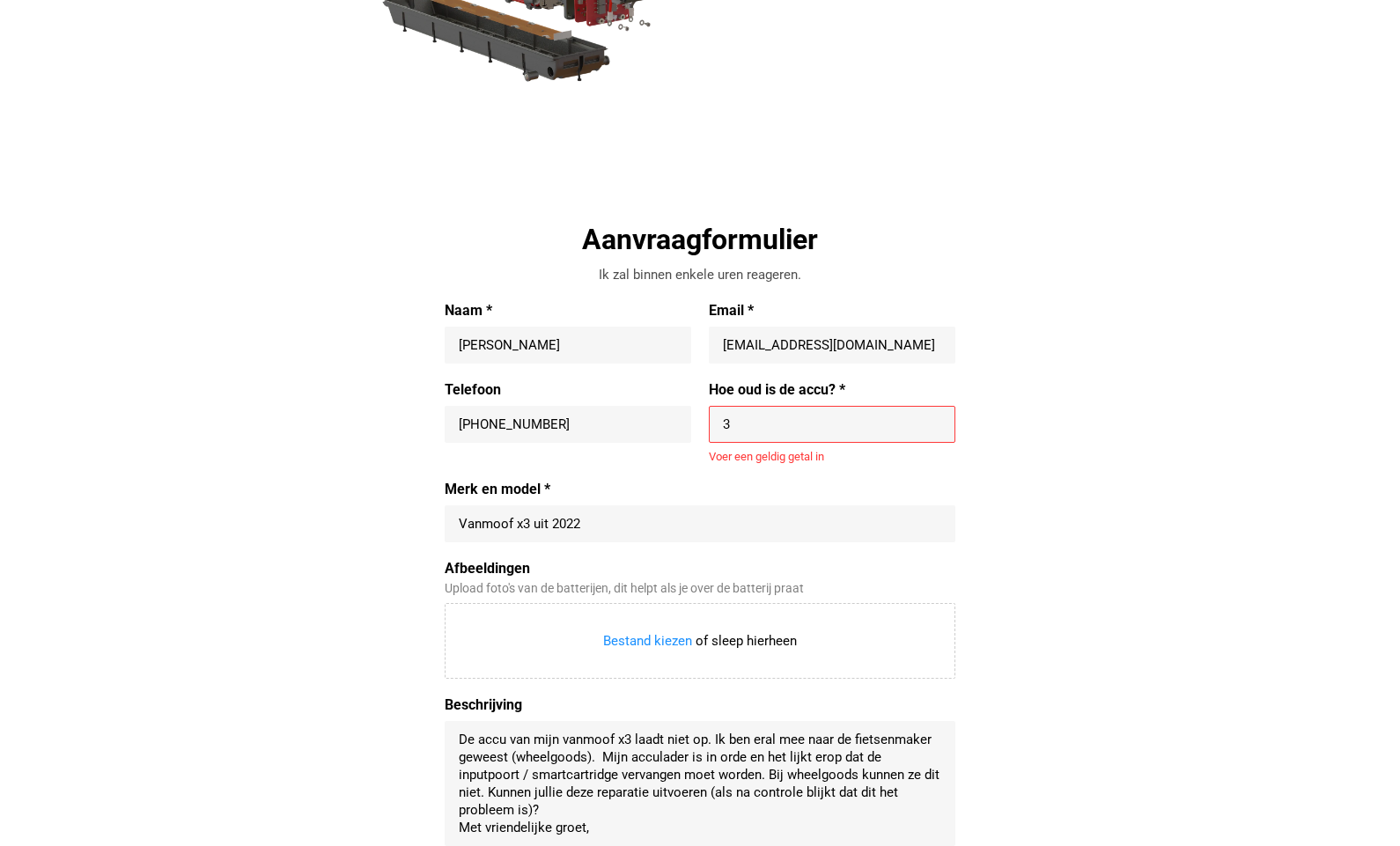
click at [729, 425] on input "3" at bounding box center [832, 424] width 218 height 18
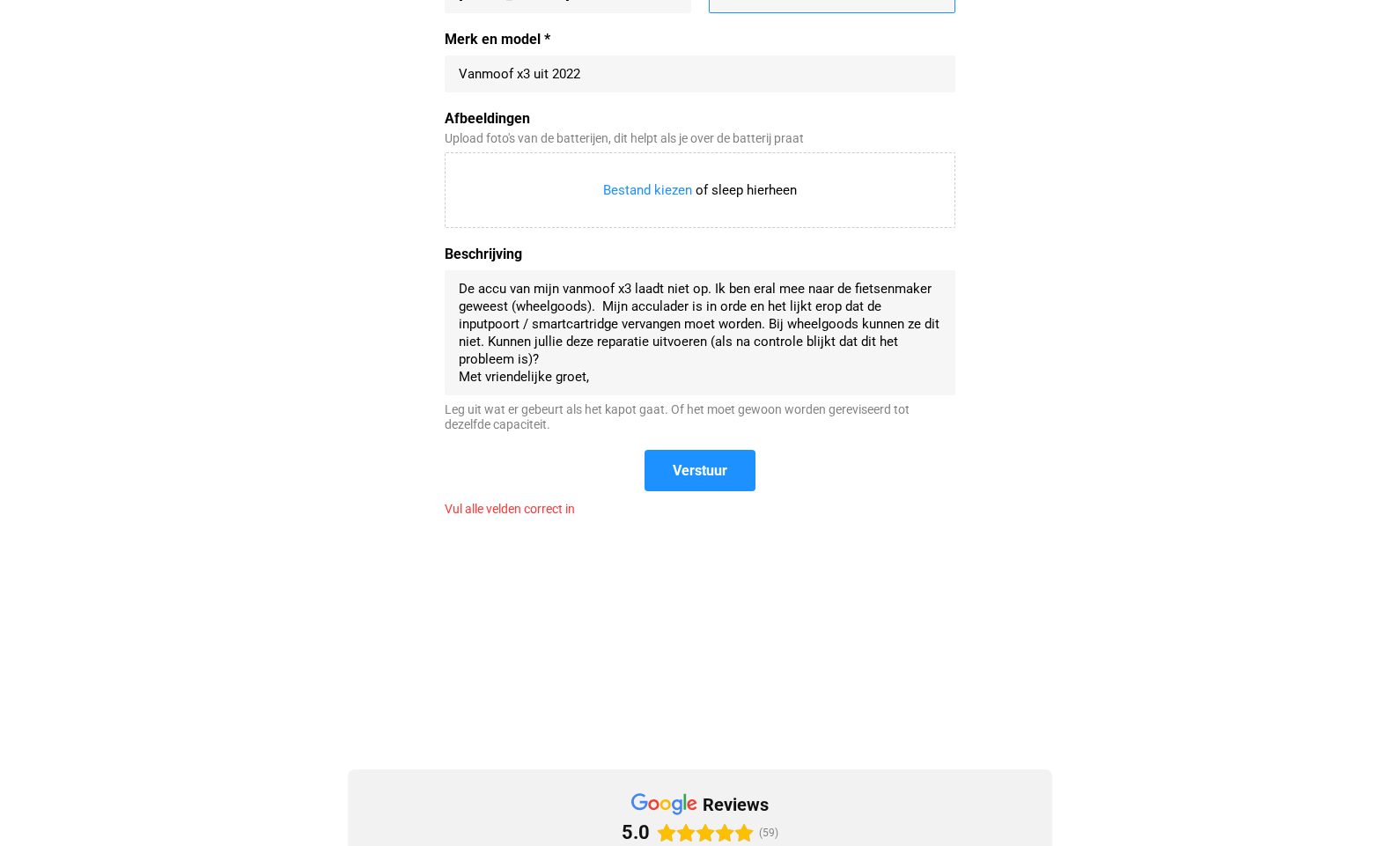
scroll to position [837, 0]
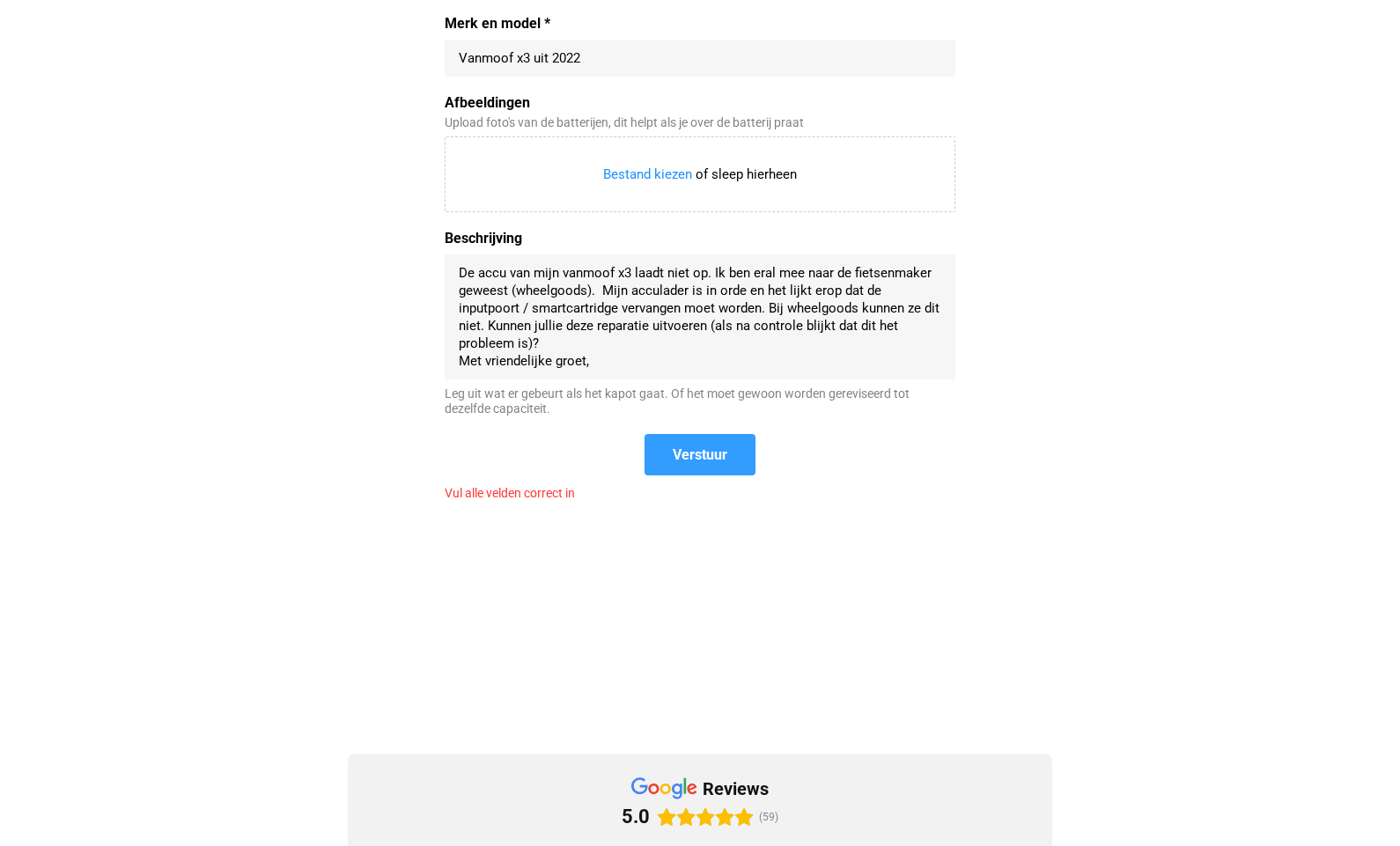
type input "2022"
click at [719, 452] on form "Naam * [PERSON_NAME] Email * [EMAIL_ADDRESS][DOMAIN_NAME] [EMAIL_ADDRESS][DOMAI…" at bounding box center [700, 179] width 511 height 645
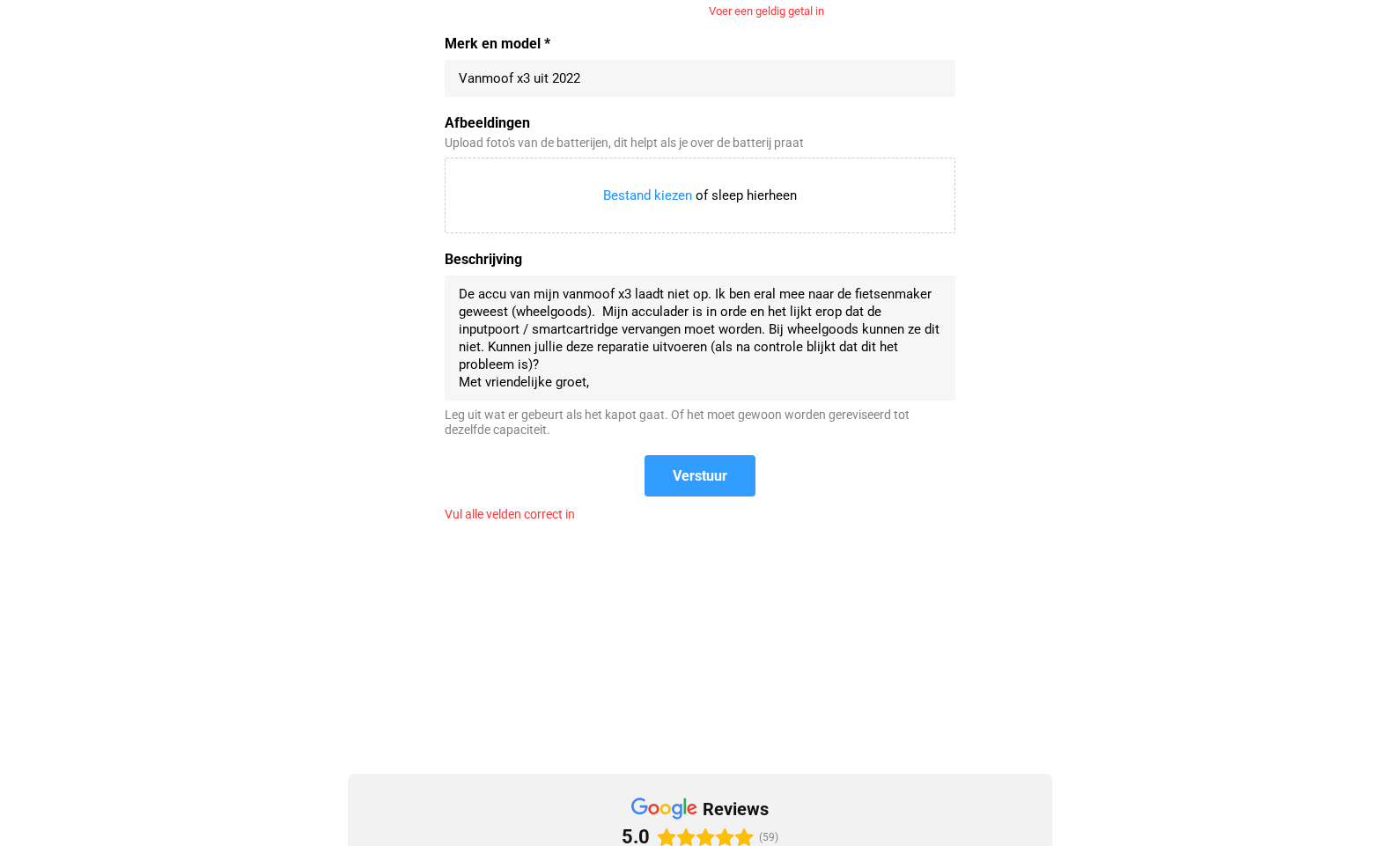
click at [700, 474] on span "Verstuur" at bounding box center [700, 476] width 55 height 19
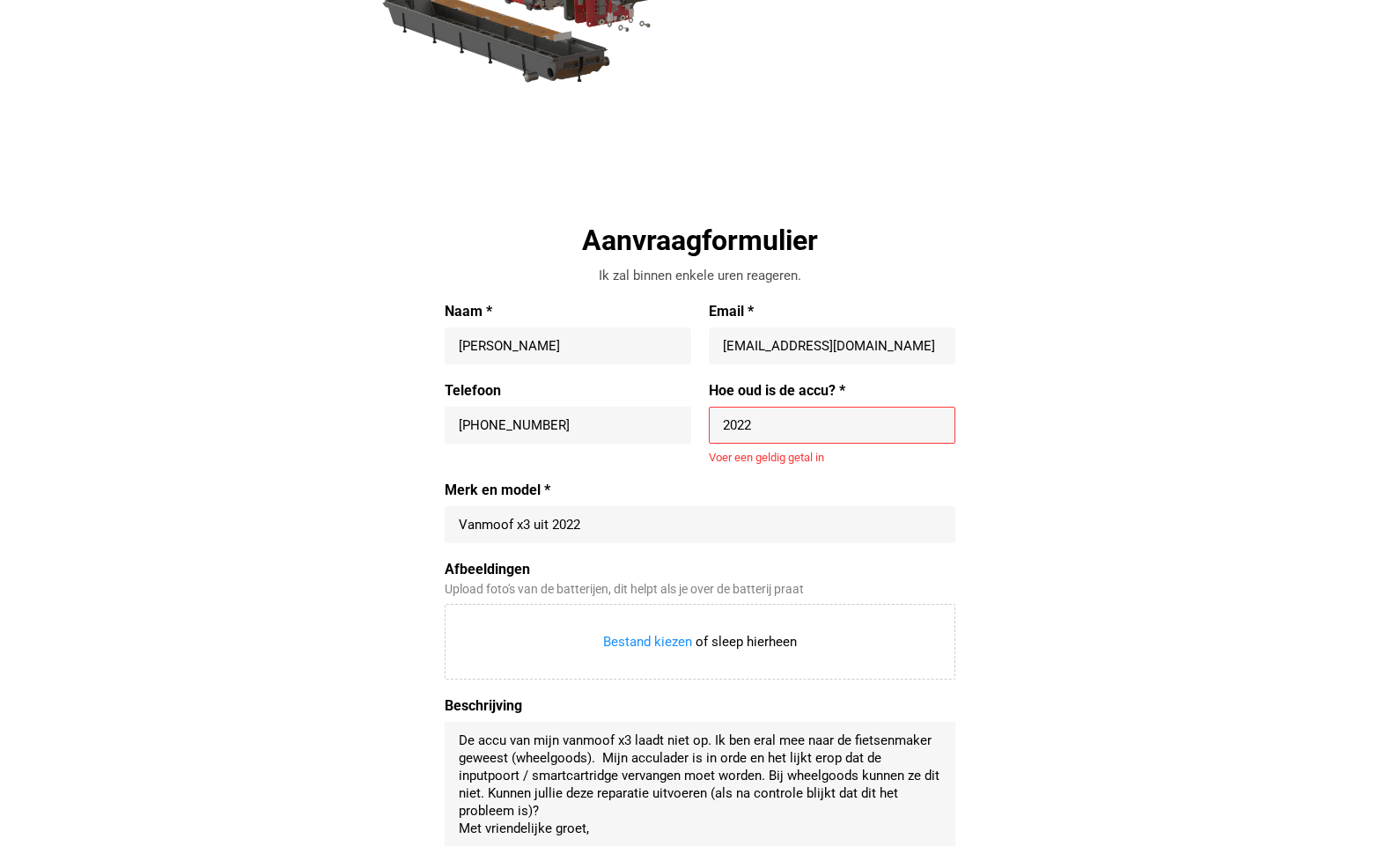
scroll to position [181, 0]
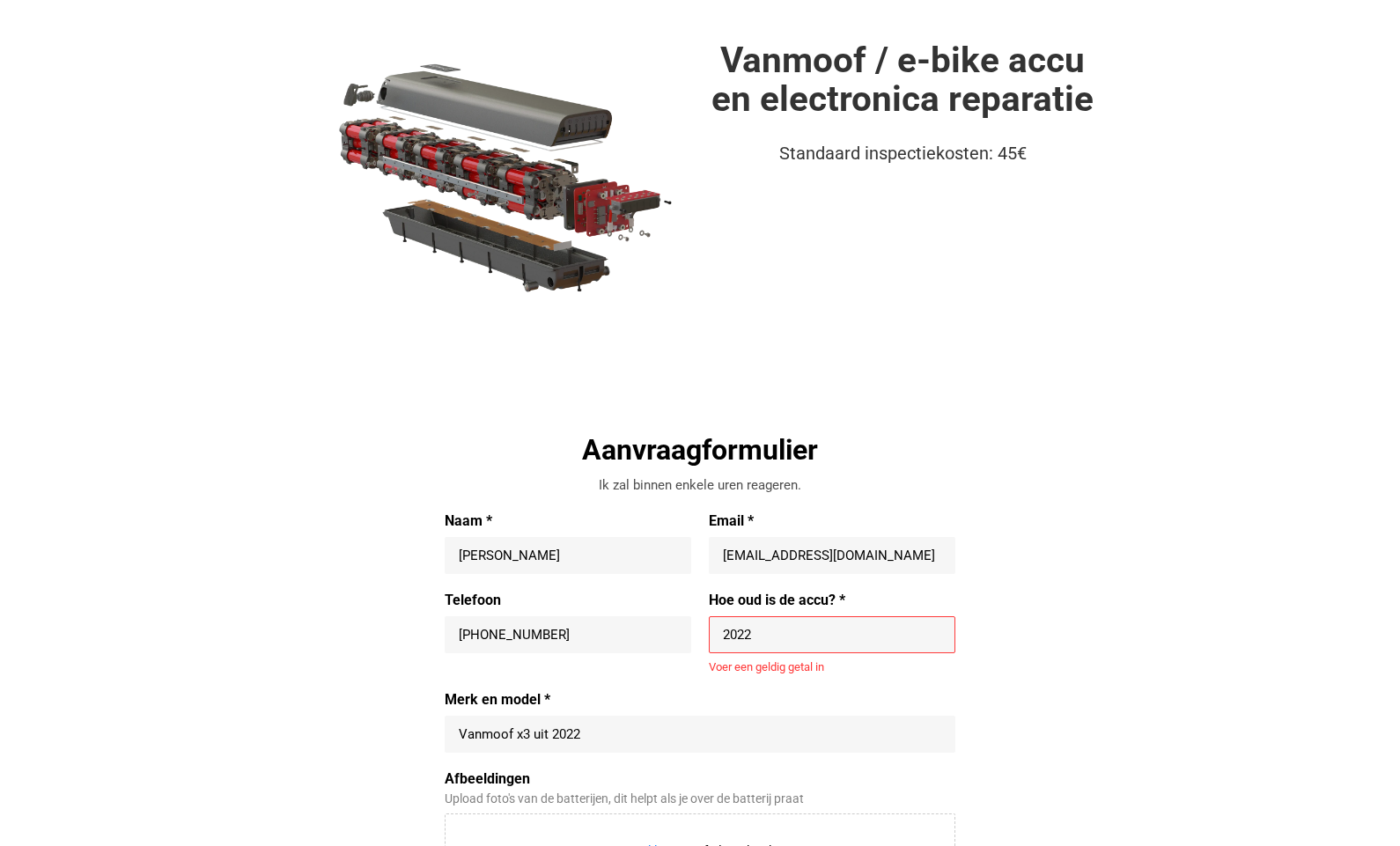
click at [802, 668] on div "Voer een geldig getal in" at bounding box center [832, 667] width 247 height 14
click at [813, 601] on label "Hoe oud is de accu? *" at bounding box center [832, 600] width 247 height 18
click at [813, 626] on input "2022" at bounding box center [832, 634] width 218 height 18
click at [813, 601] on label "Hoe oud is de accu? *" at bounding box center [832, 600] width 247 height 18
click at [813, 626] on input "2022" at bounding box center [832, 634] width 218 height 18
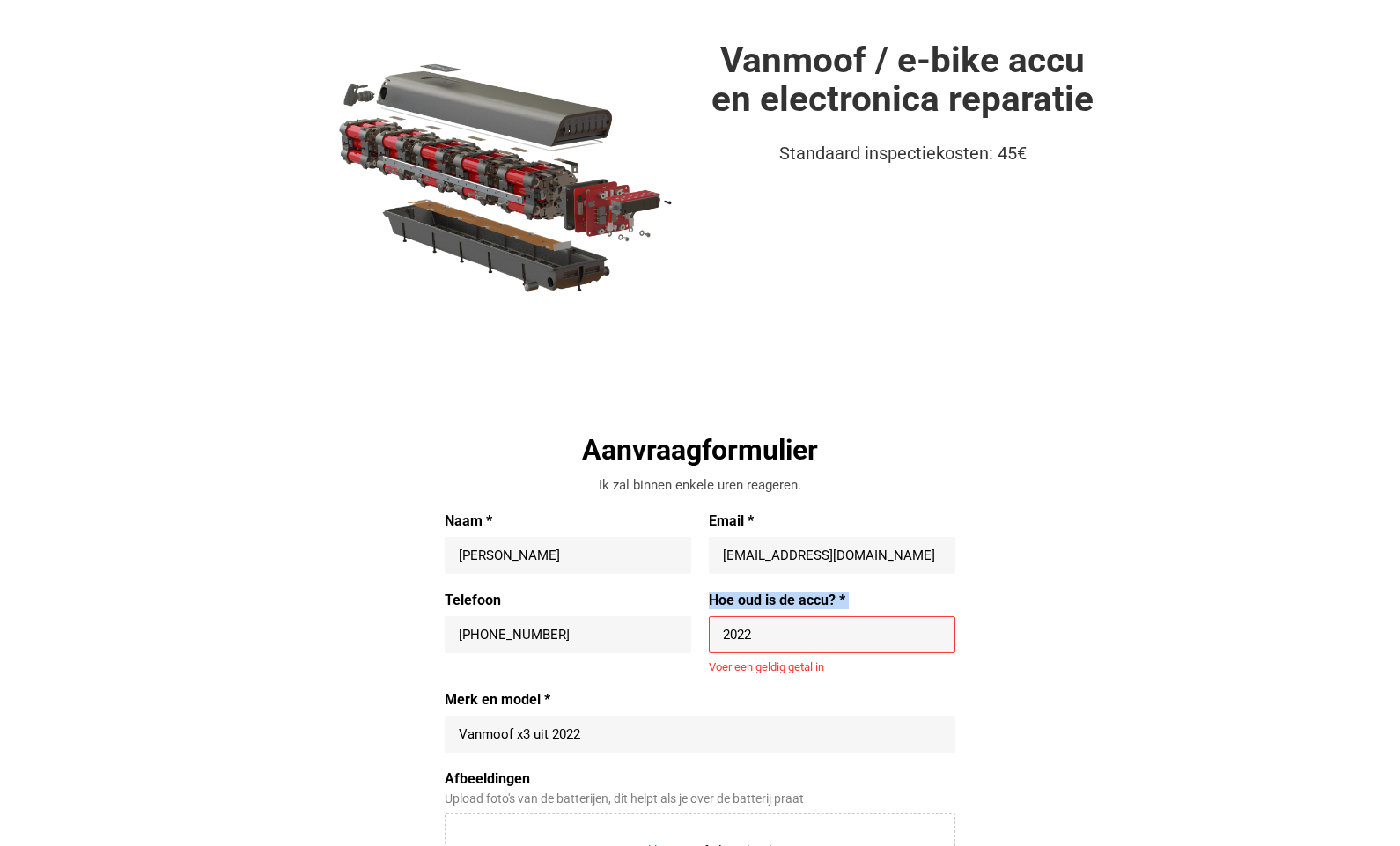
click at [813, 601] on label "Hoe oud is de accu? *" at bounding box center [832, 600] width 247 height 18
click at [813, 626] on input "2022" at bounding box center [832, 634] width 218 height 18
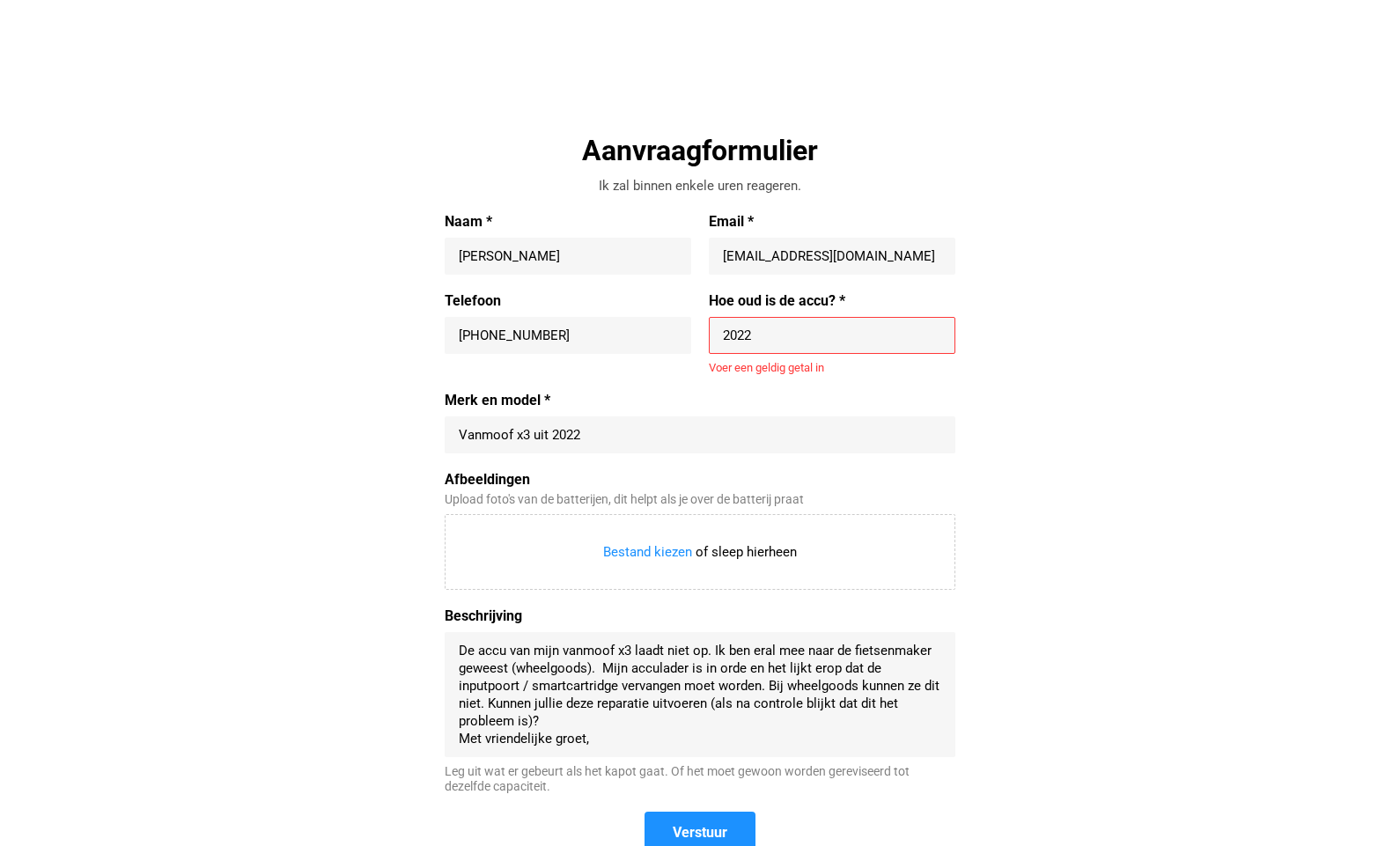
scroll to position [535, 0]
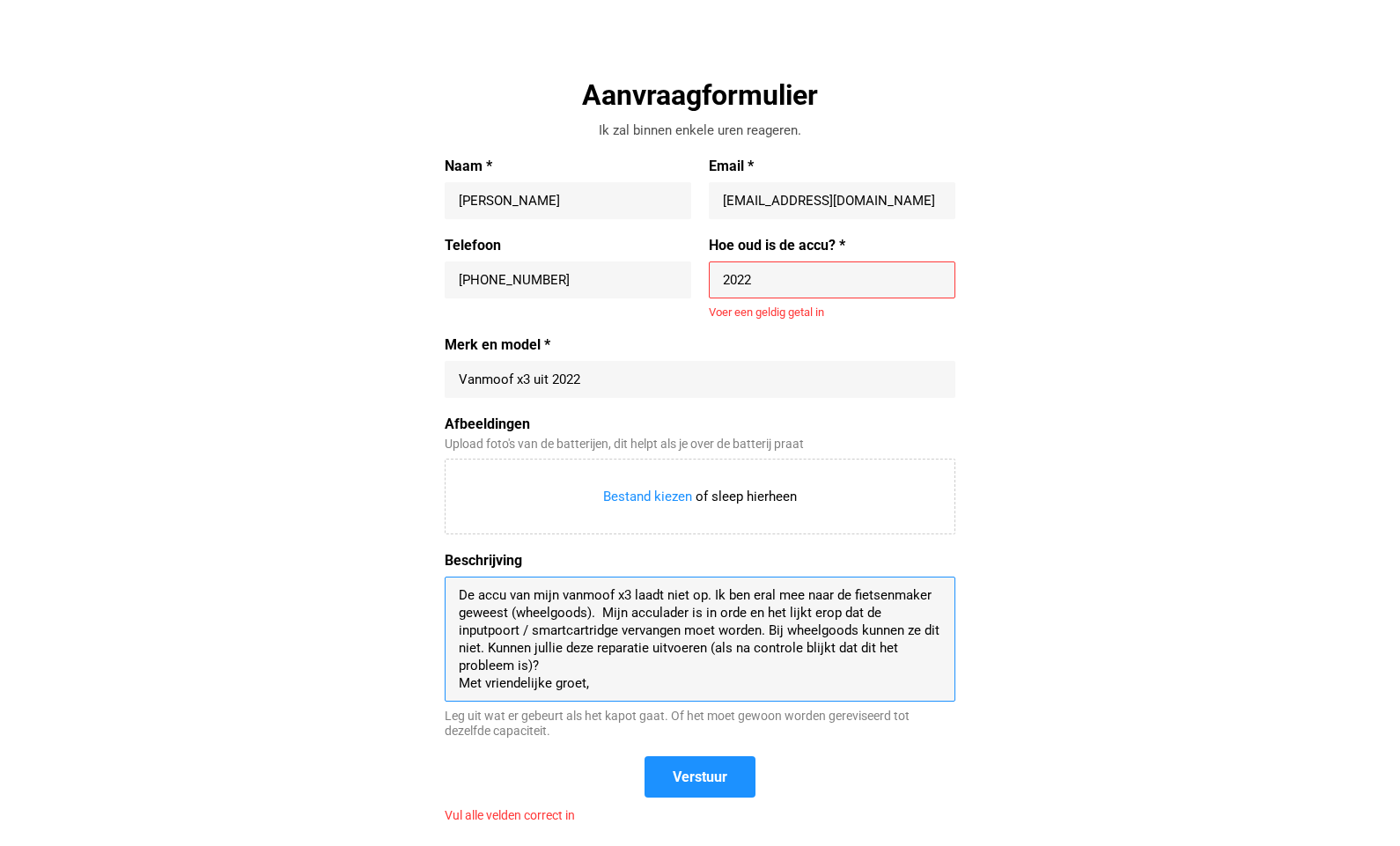
drag, startPoint x: 596, startPoint y: 688, endPoint x: 422, endPoint y: 480, distance: 271.2
click at [424, 481] on div "Aanvraagformulier Ik zal binnen enkele uren reageren. Naam * [PERSON_NAME] Emai…" at bounding box center [700, 460] width 812 height 769
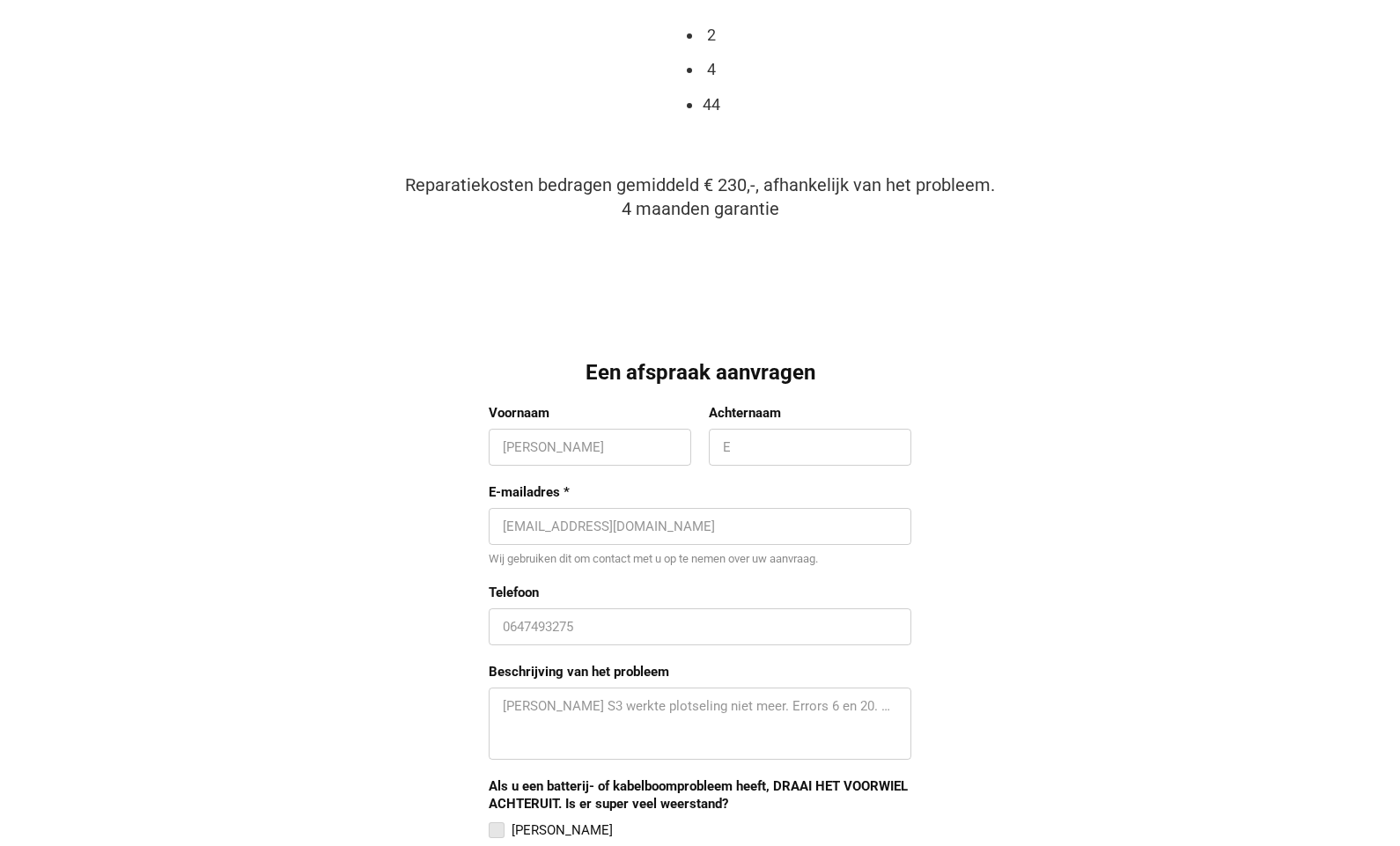
scroll to position [1381, 0]
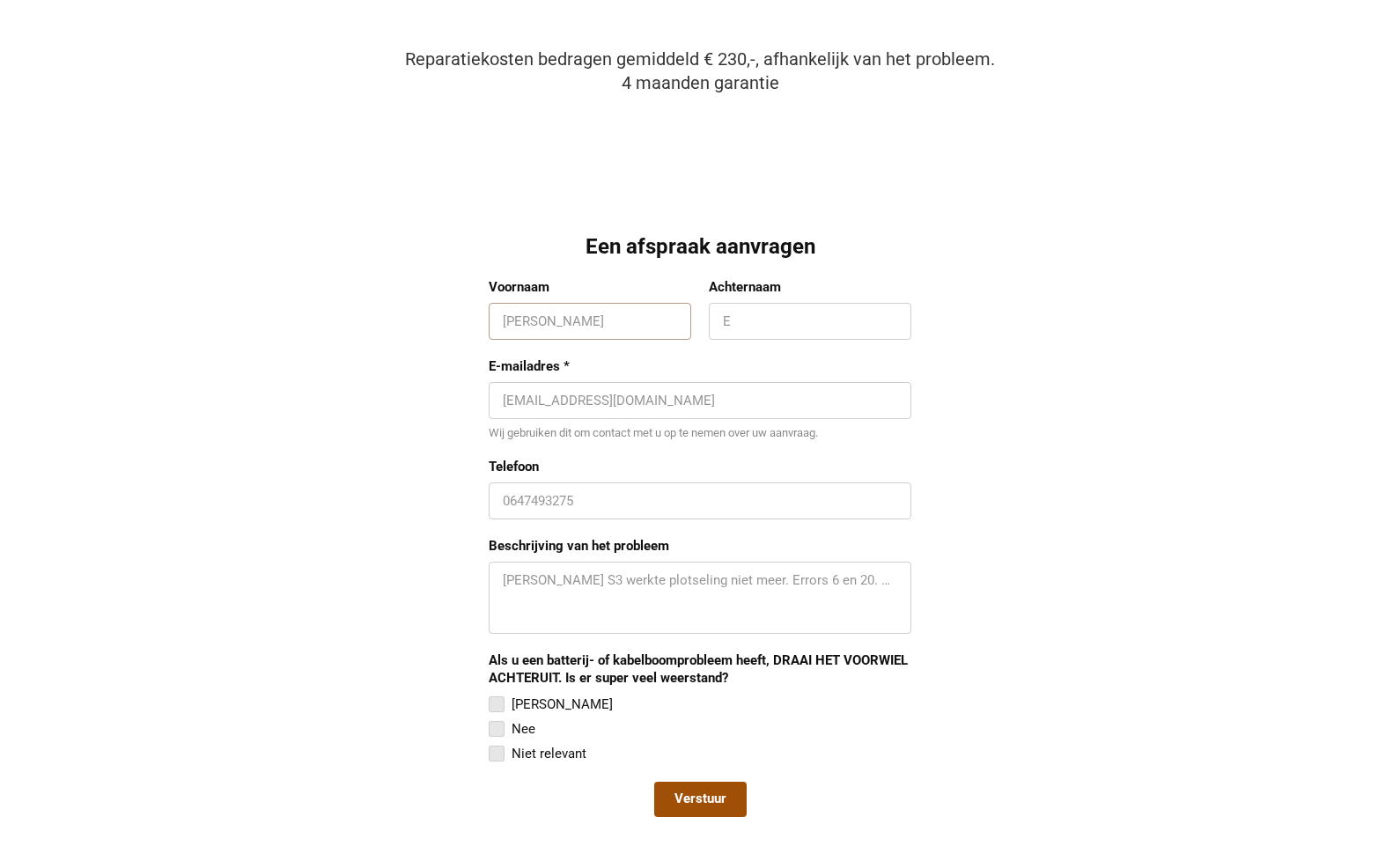
click at [605, 321] on input "Voornaam" at bounding box center [589, 321] width 174 height 18
type input "[PERSON_NAME]"
type input "Korsmit"
type input "gkorsmit@xs4all.nl"
type input "0614189267"
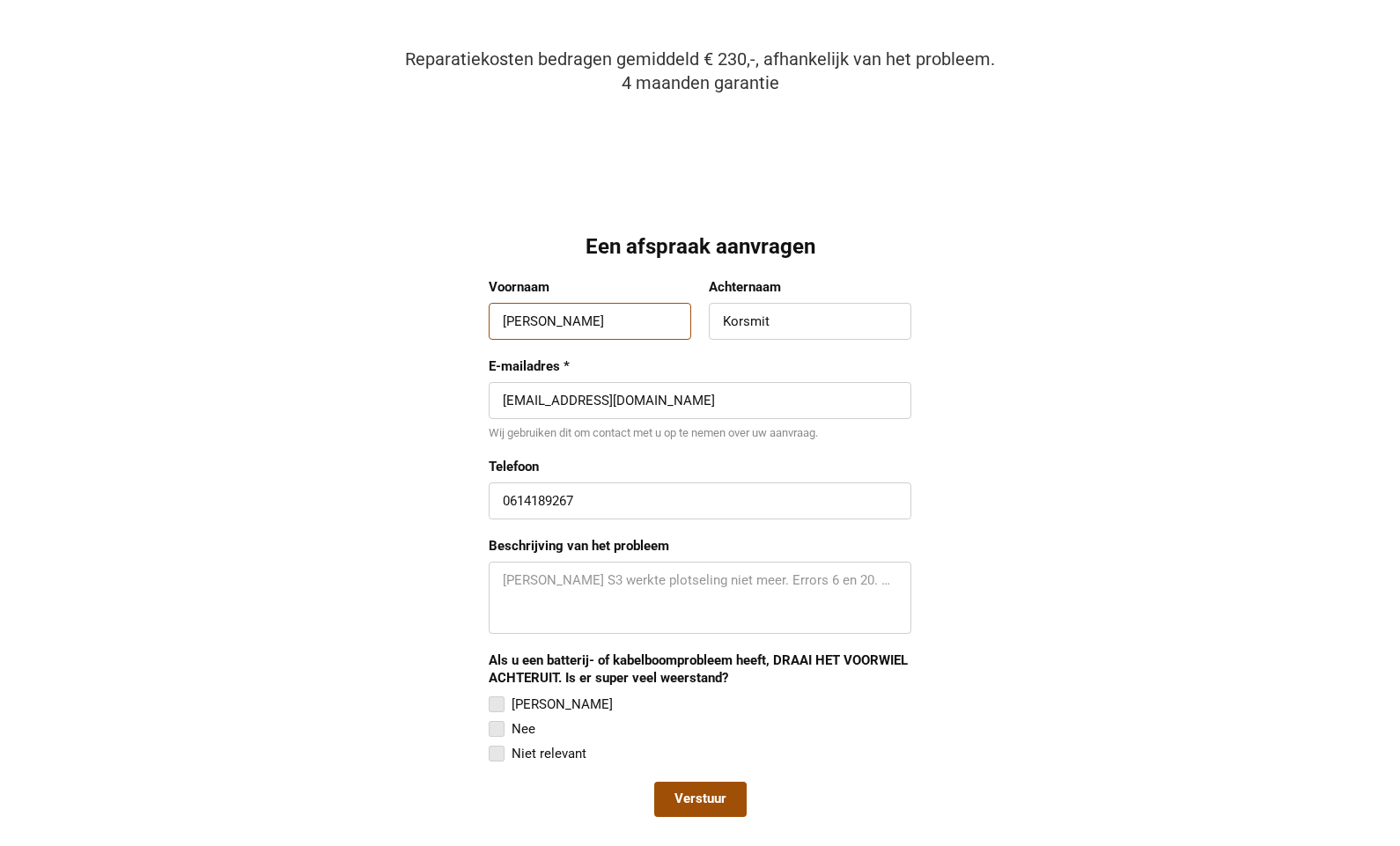
click at [499, 575] on div "Mijn S3 werkte plotseling niet meer. Errors 6 en 20. Hij laad niet." at bounding box center [700, 598] width 423 height 72
paste textarea "De accu van mijn vanmoof x3 laadt niet op. Ik ben eral mee naar de fietsenmaker…"
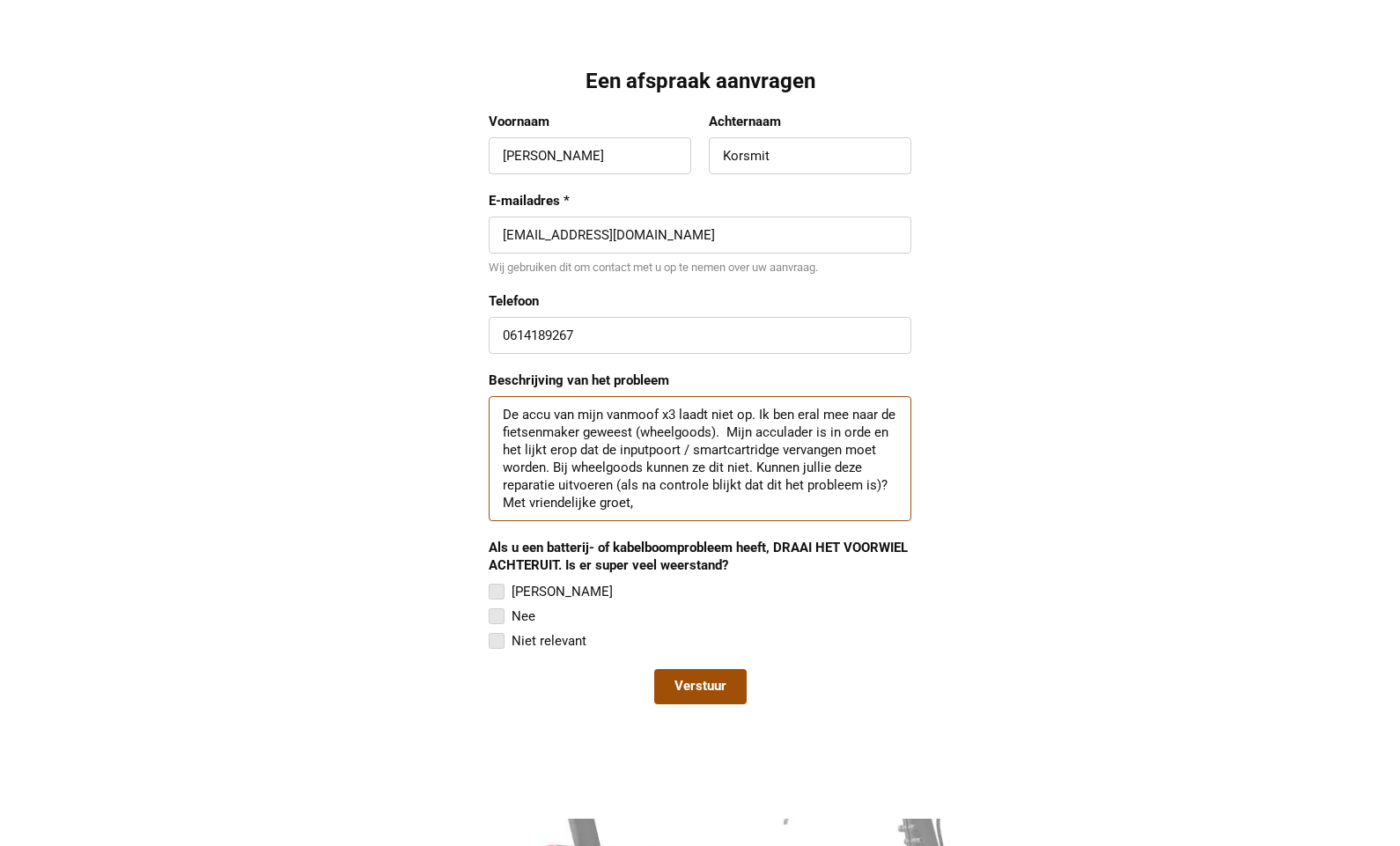
scroll to position [1559, 0]
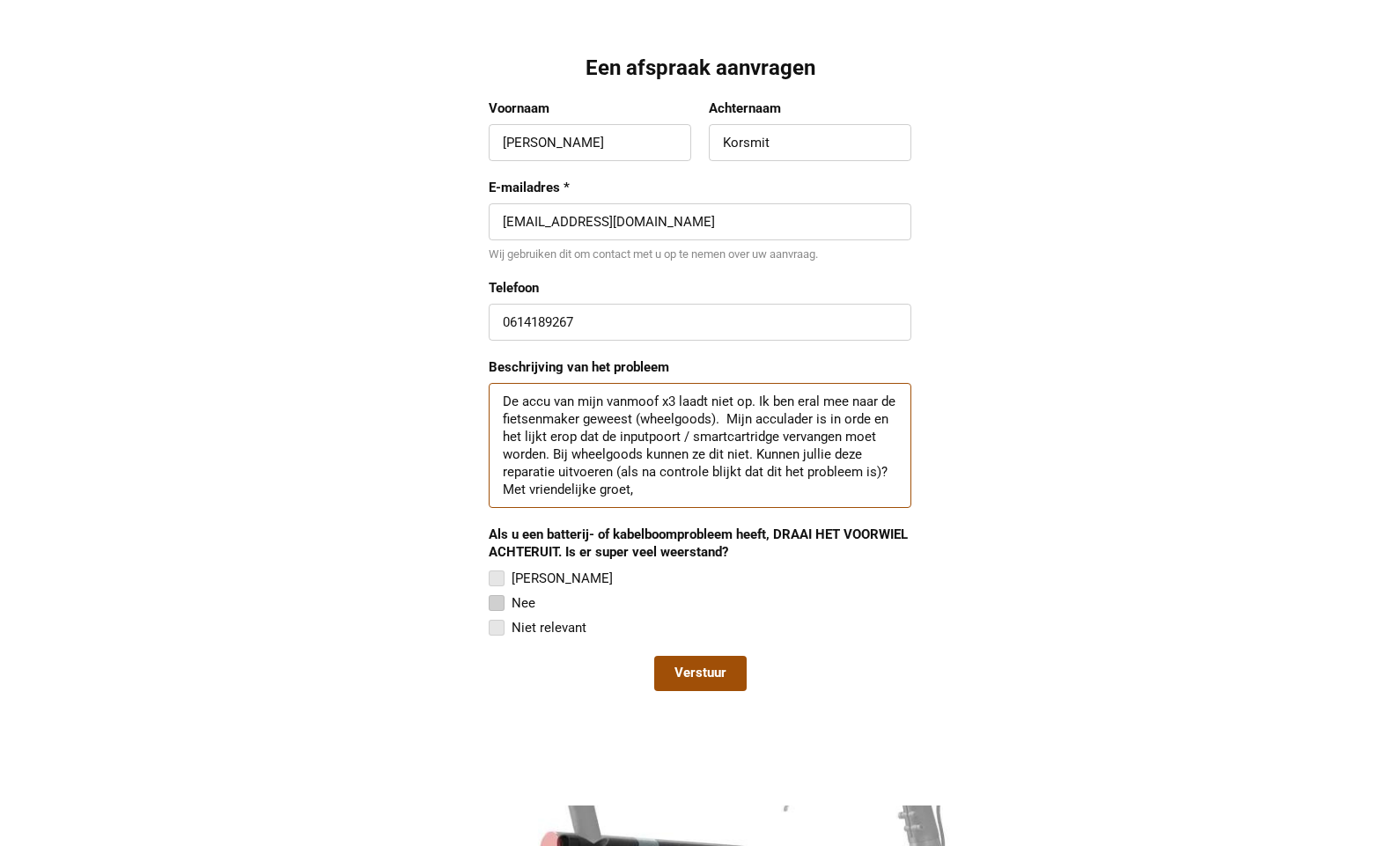
type textarea "De accu van mijn vanmoof x3 laadt niet op. Ik ben eral mee naar de fietsenmaker…"
click at [498, 600] on div at bounding box center [496, 602] width 16 height 16
click at [489, 593] on input "Nee" at bounding box center [489, 593] width 0 height 0
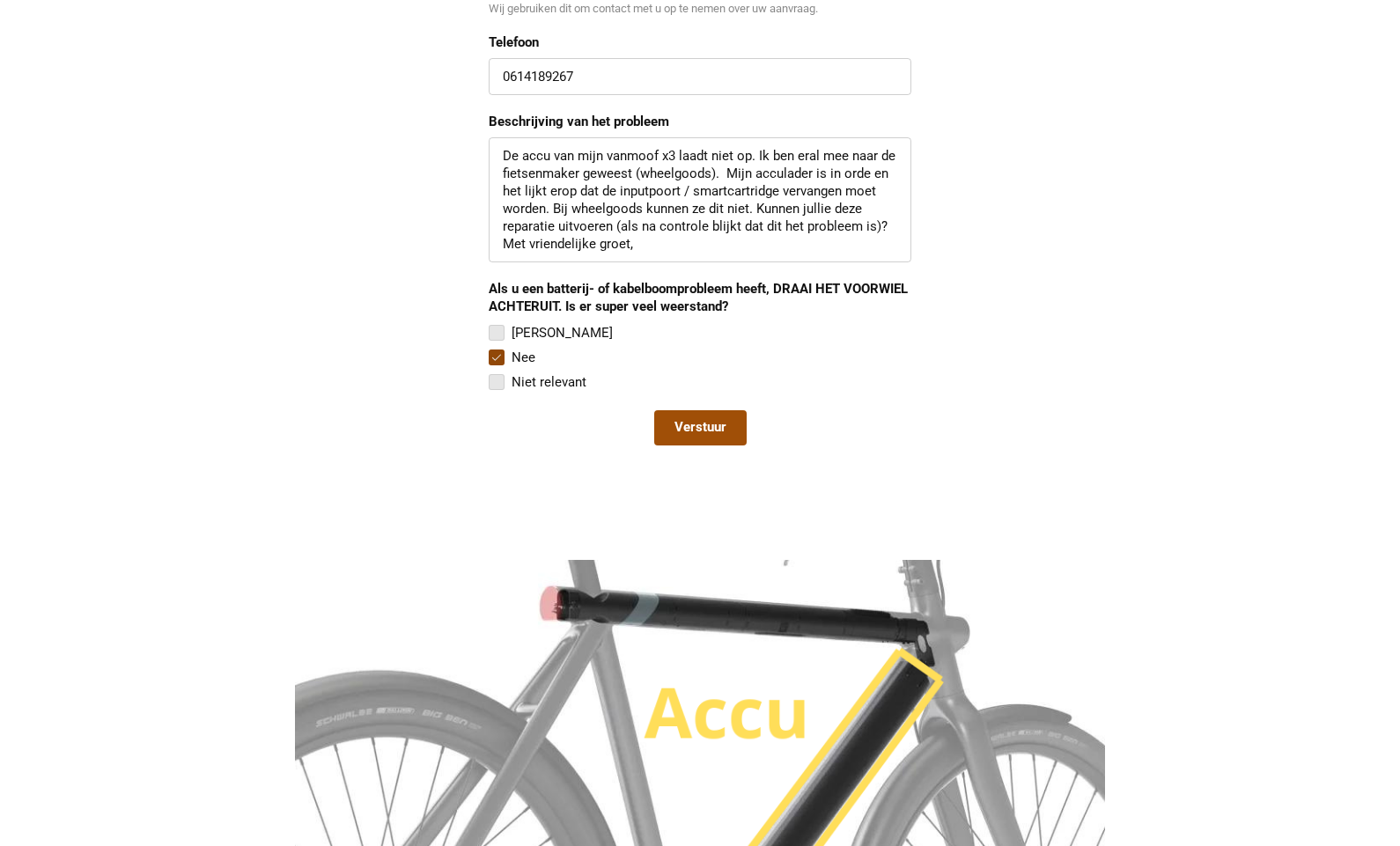
scroll to position [1815, 0]
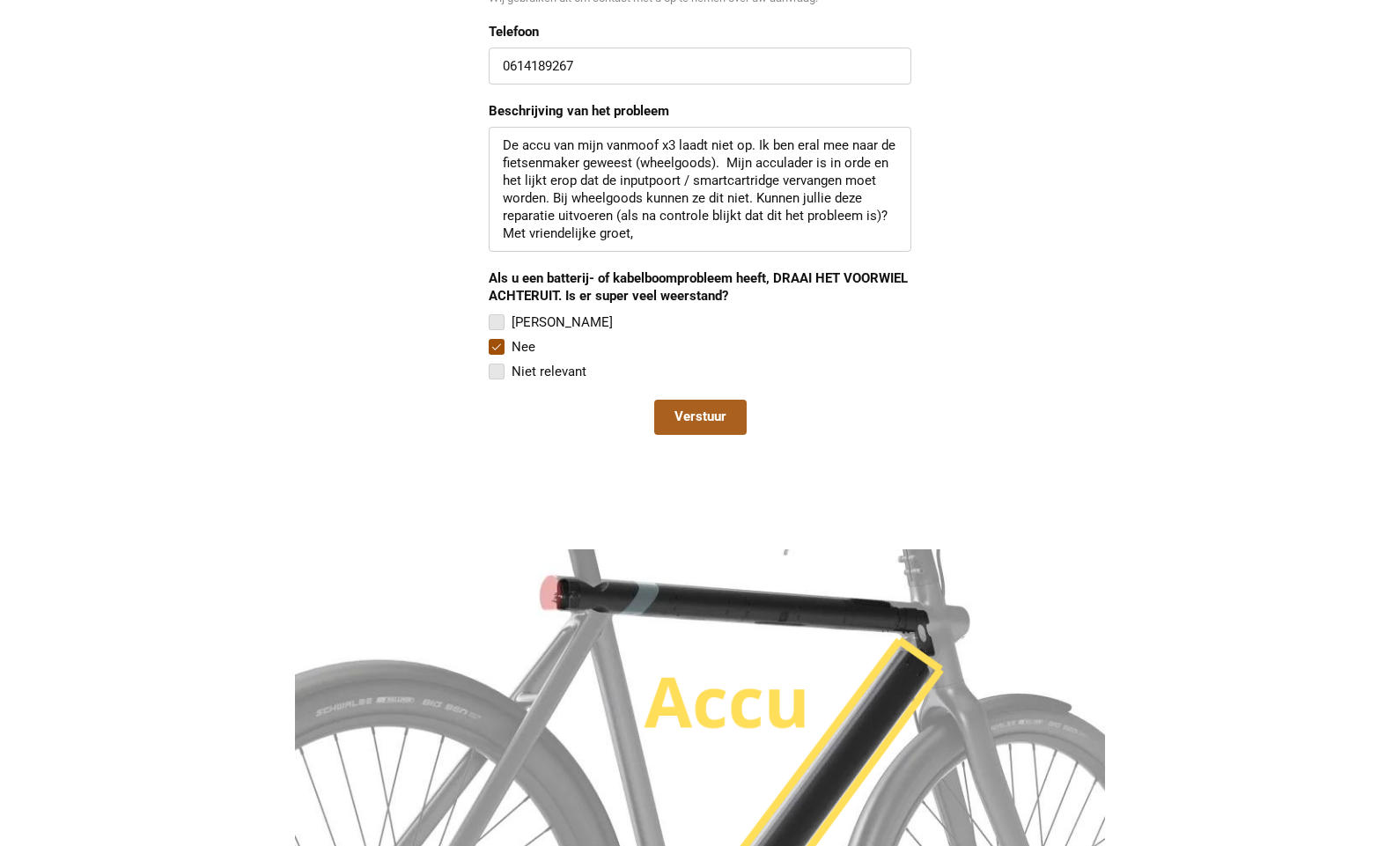
click at [689, 416] on span "Verstuur" at bounding box center [700, 417] width 52 height 18
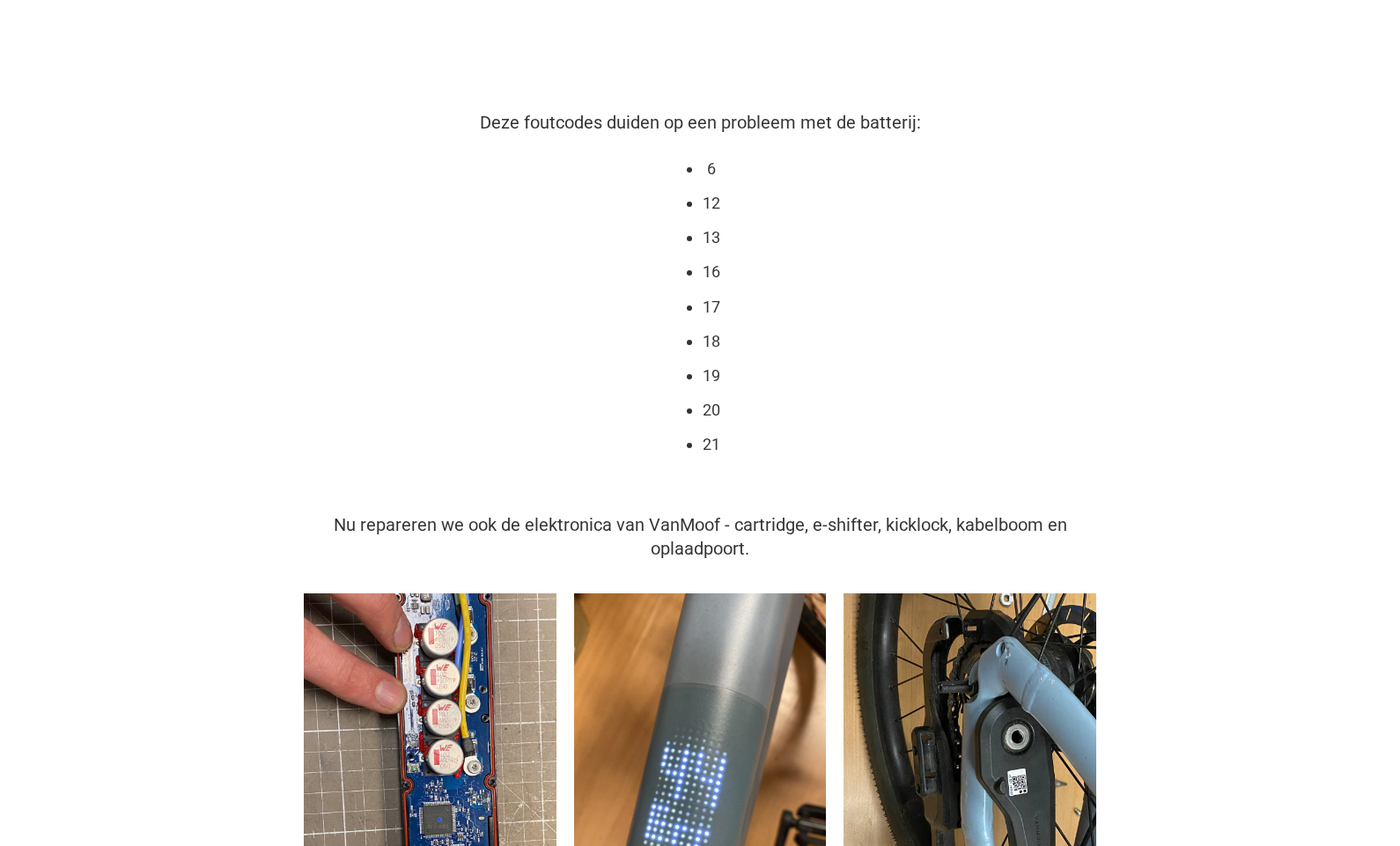
scroll to position [0, 0]
